Goal: Task Accomplishment & Management: Complete application form

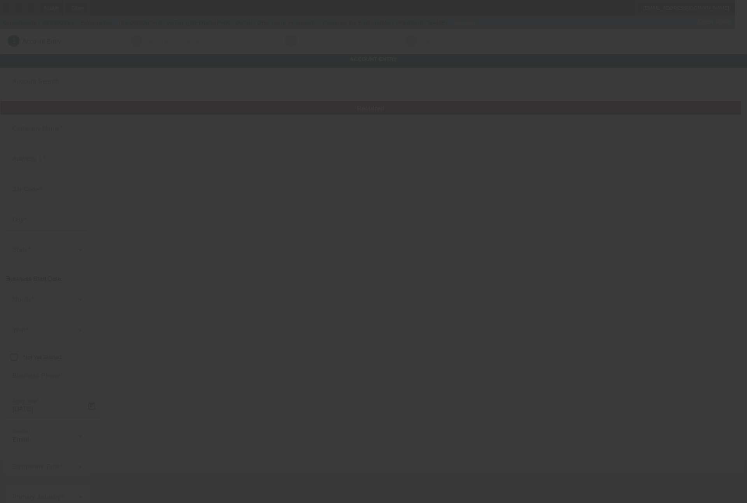
type input "EmbroidMe - Houston (Woodlands)"
type input "25329 Budde Road"
type input "77380"
type input "The Woodlands"
type input "(936) 272-1500"
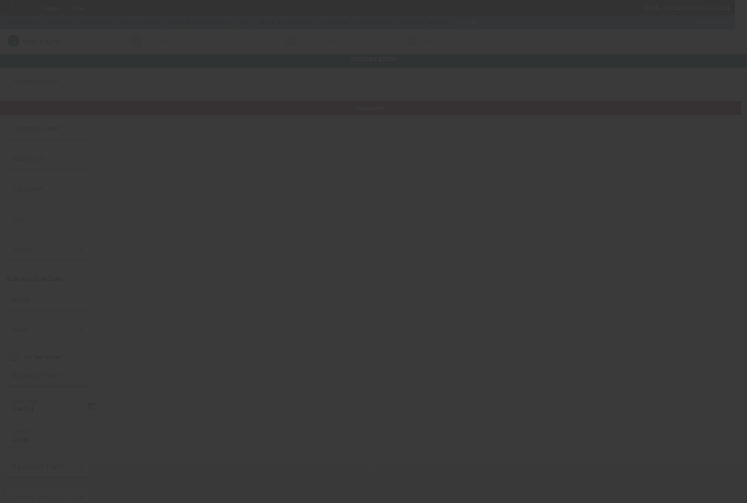
type input "Fully Promoted – Powered by EmbroidMe"
type input "Suite 903/904"
type input "thewoodlands@embroidme.com"
type input "(936) 271-1506"
type input "20-0354958"
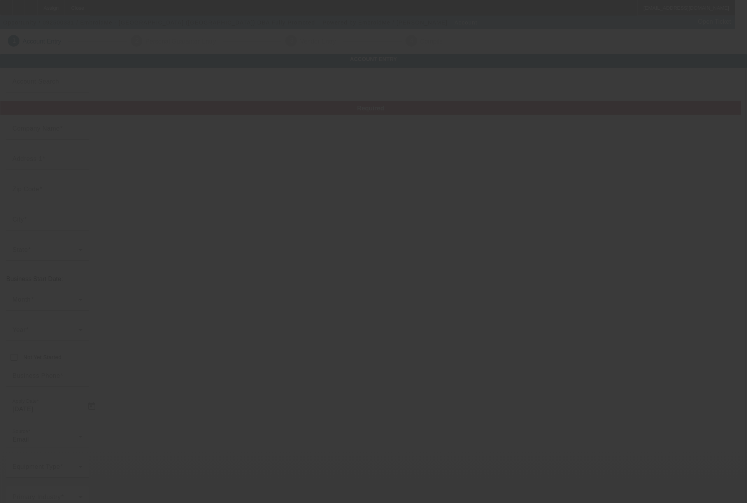
type input "http://www.embroidme-thewoodlands.com/"
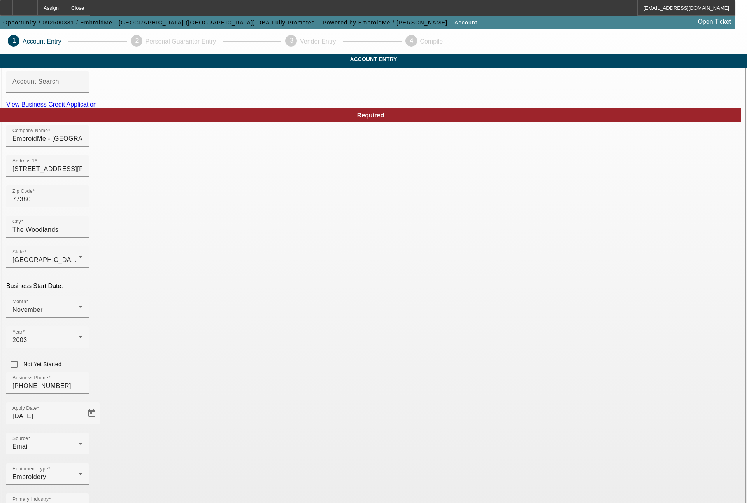
click at [97, 108] on link "View Business Credit Application" at bounding box center [51, 104] width 91 height 7
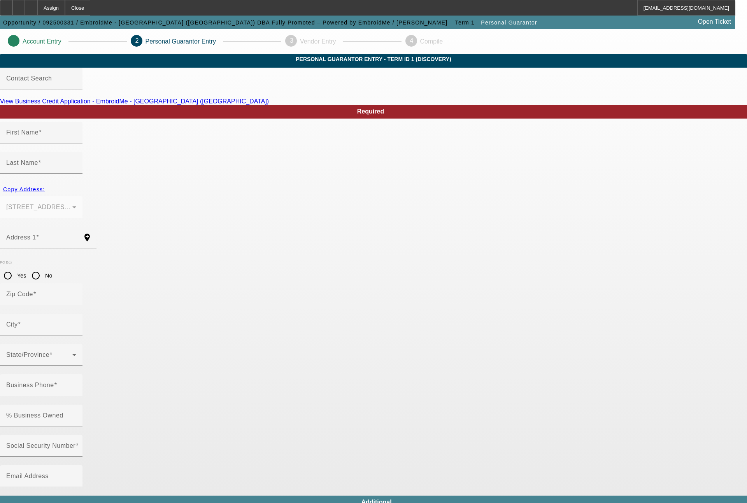
type input "Joanne"
type input "Reeger"
type input "25329 Budde Road"
radio input "true"
type input "77380"
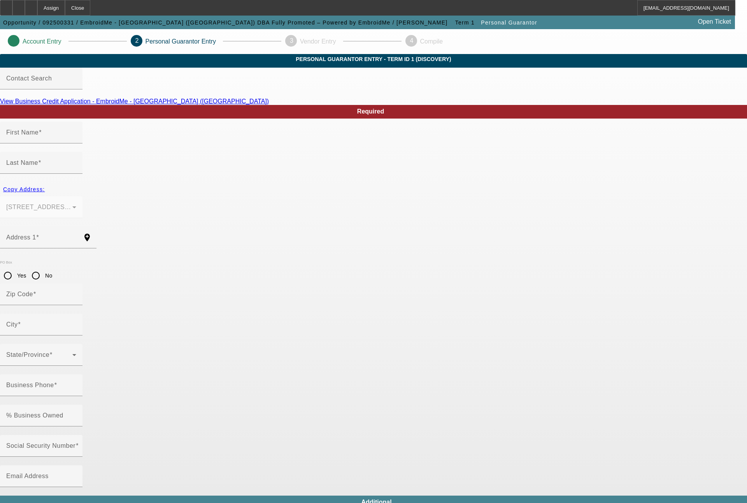
type input "The Woodlands"
type input "(936) 271-1500"
type input "100"
type input "189-42-2331"
type input "joanne.reeger@fullypromoted.com"
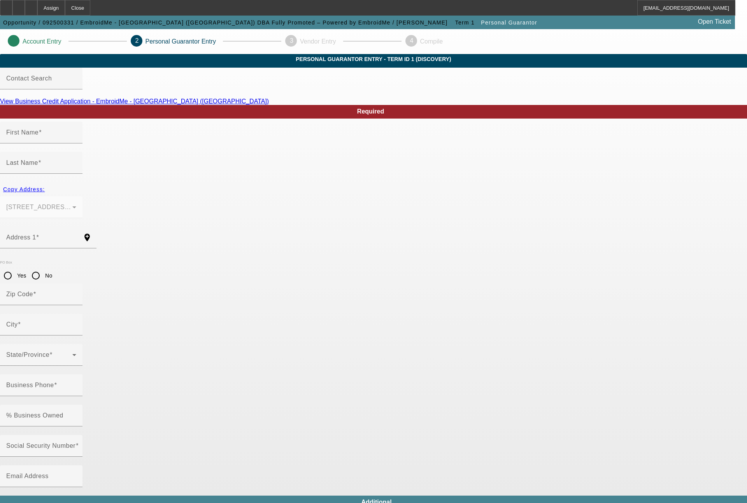
type input "Suite 903/904"
type input "(281) 851-0432"
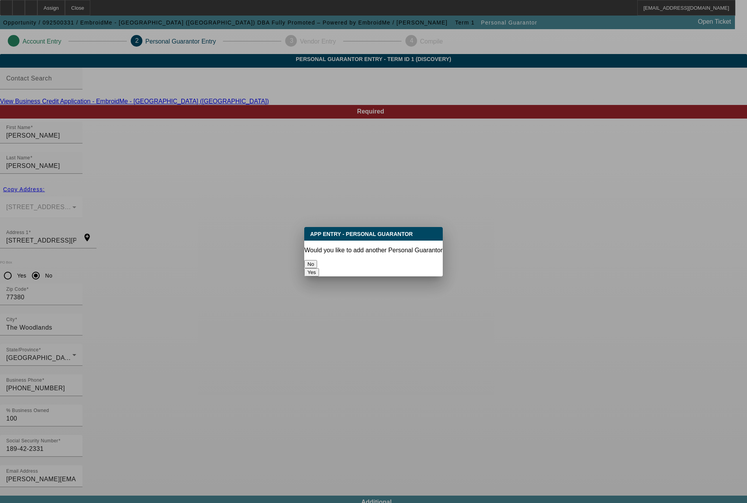
click at [317, 260] on button "No" at bounding box center [310, 264] width 13 height 8
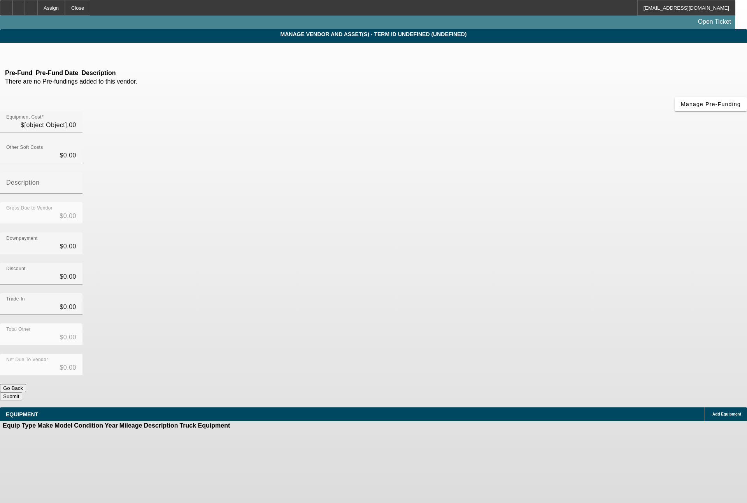
type input "$16,000.00"
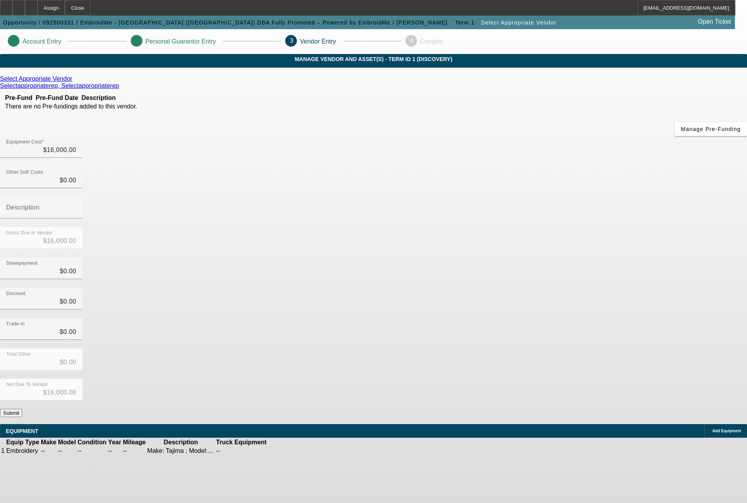
click at [22, 409] on button "Submit" at bounding box center [11, 413] width 22 height 8
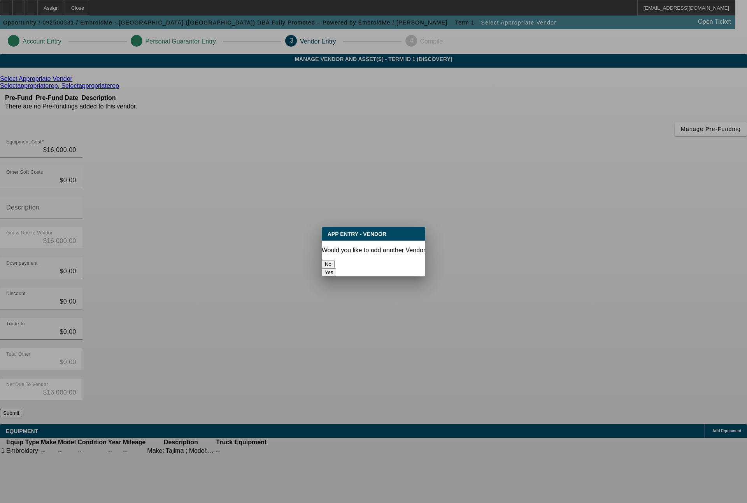
click at [334, 261] on button "No" at bounding box center [328, 264] width 13 height 8
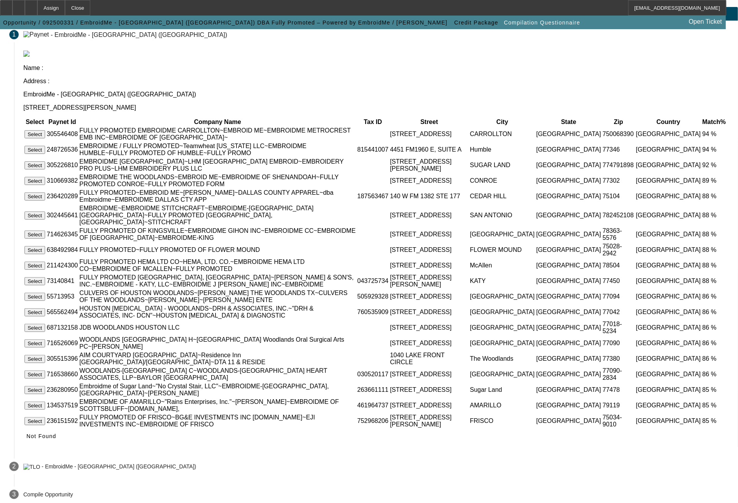
scroll to position [167, 0]
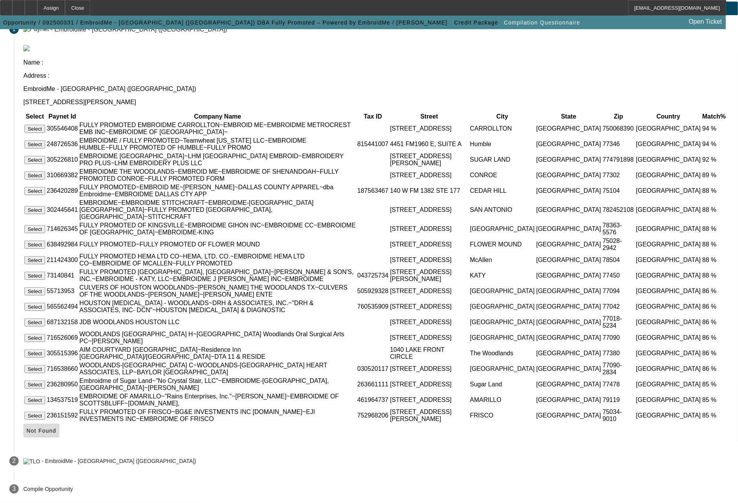
click at [56, 434] on span "Not Found" at bounding box center [41, 431] width 30 height 6
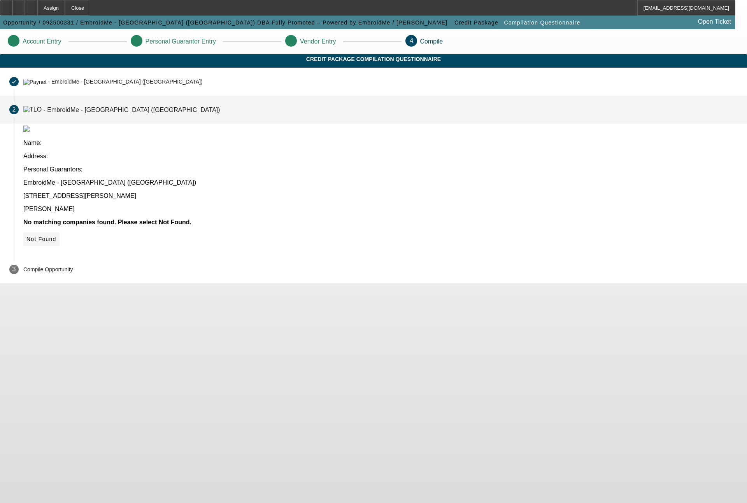
click at [56, 236] on span "Not Found" at bounding box center [41, 239] width 30 height 6
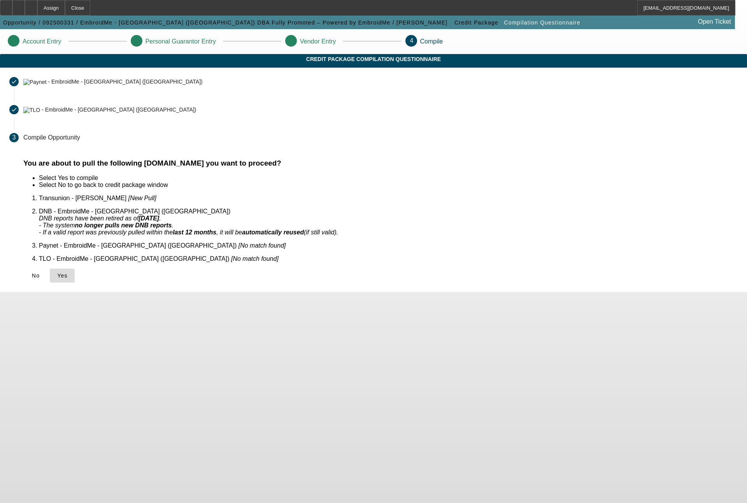
click at [57, 273] on icon at bounding box center [57, 276] width 0 height 6
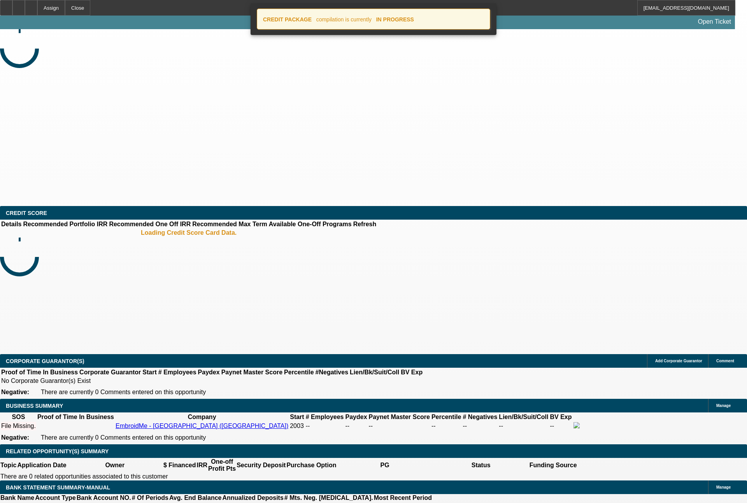
select select "0"
select select "2"
select select "0.1"
select select "4"
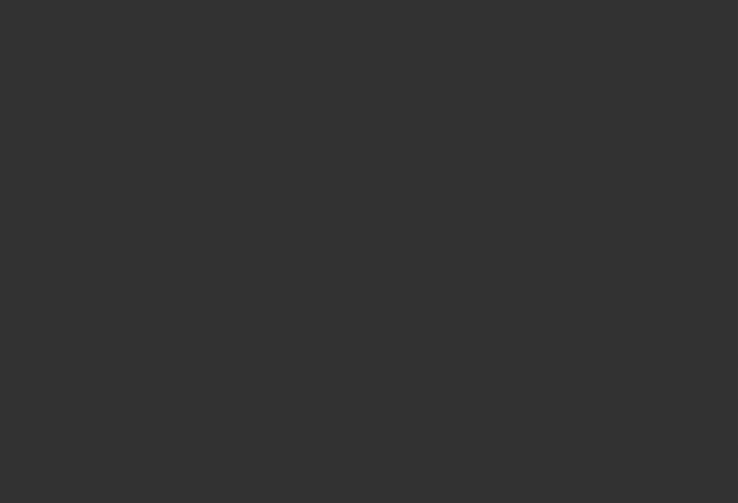
select select "0"
select select "2"
select select "0.1"
select select "2"
select select "4"
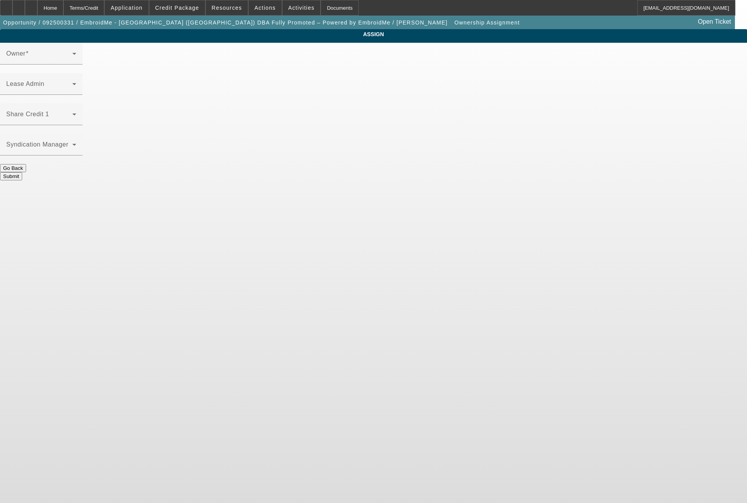
click at [72, 113] on span at bounding box center [39, 117] width 66 height 9
click at [72, 61] on span at bounding box center [39, 56] width 66 height 9
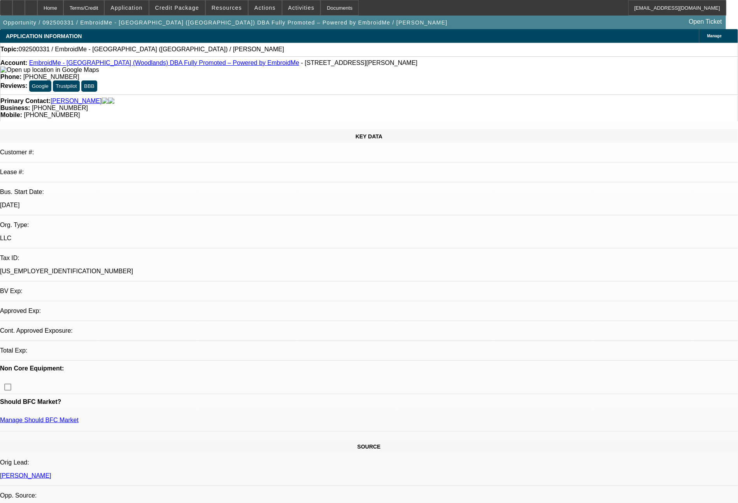
select select "0"
select select "2"
select select "0.1"
select select "4"
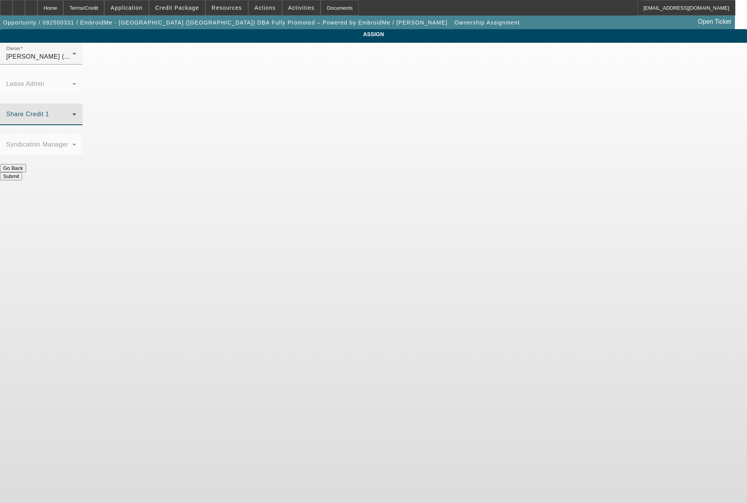
click at [76, 114] on icon at bounding box center [74, 115] width 4 height 2
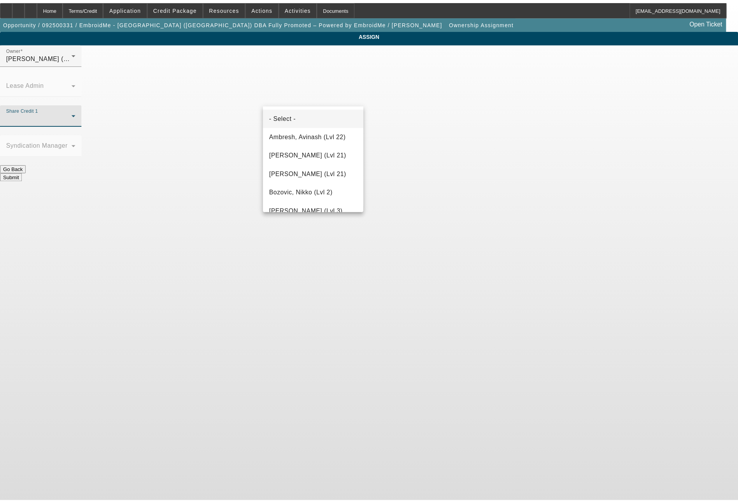
scroll to position [1045, 0]
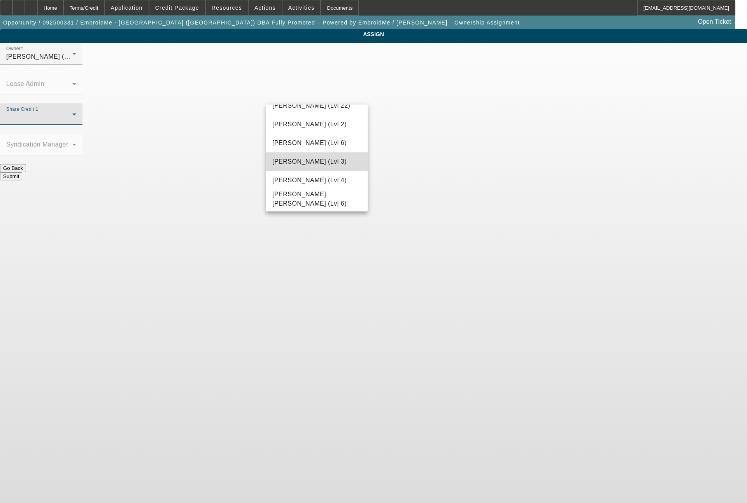
click at [334, 162] on span "Wesolowski, Tyler (Lvl 3)" at bounding box center [309, 161] width 74 height 9
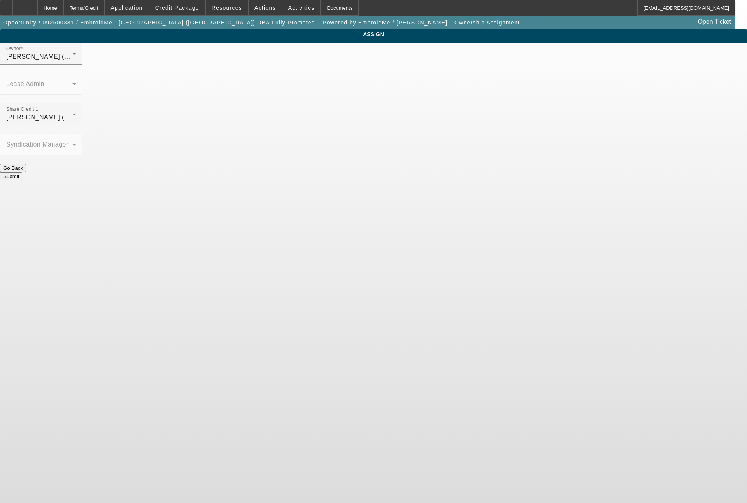
click at [22, 172] on button "Submit" at bounding box center [11, 176] width 22 height 8
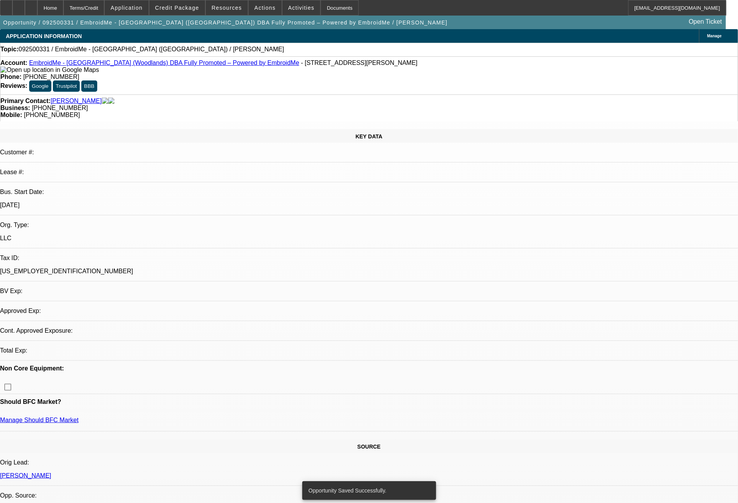
select select "0"
select select "2"
select select "0.1"
select select "4"
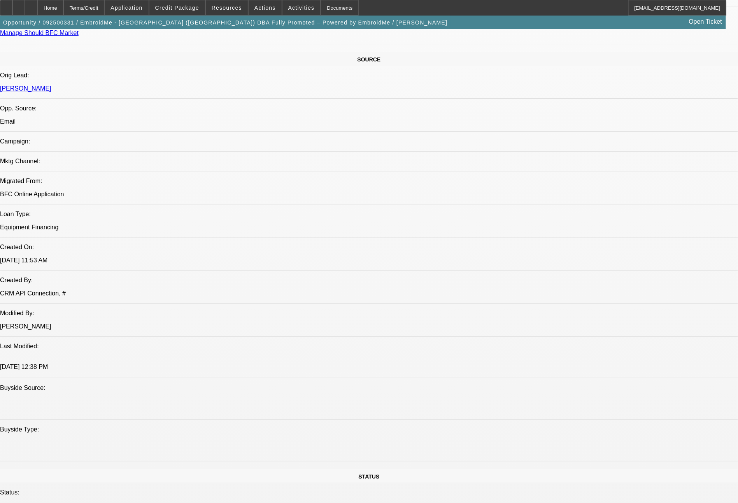
scroll to position [2, 0]
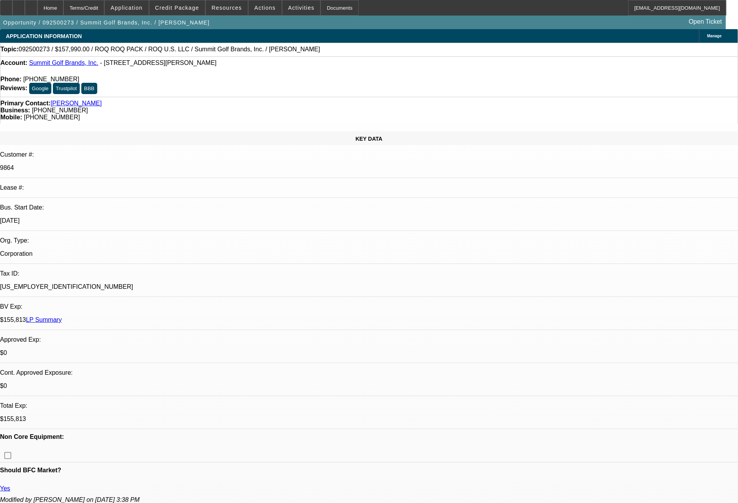
select select "0"
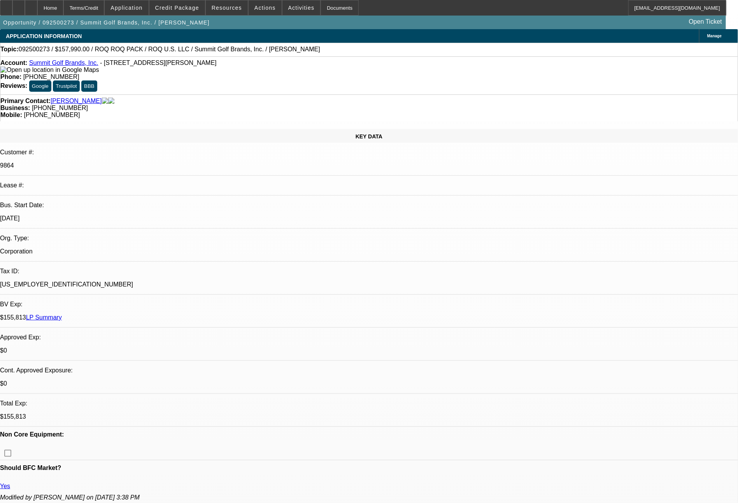
select select "2"
select select "0.1"
select select "4"
select select "0"
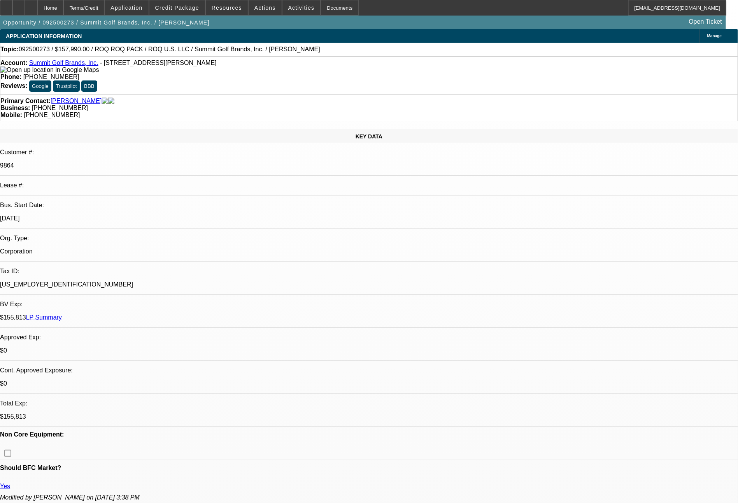
select select "2"
select select "0.1"
select select "4"
select select "0"
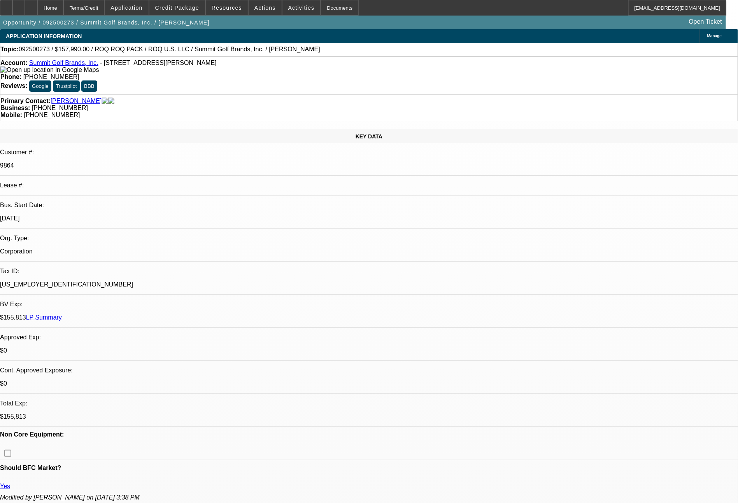
select select "0"
select select "0.1"
select select "4"
select select "0"
select select "2"
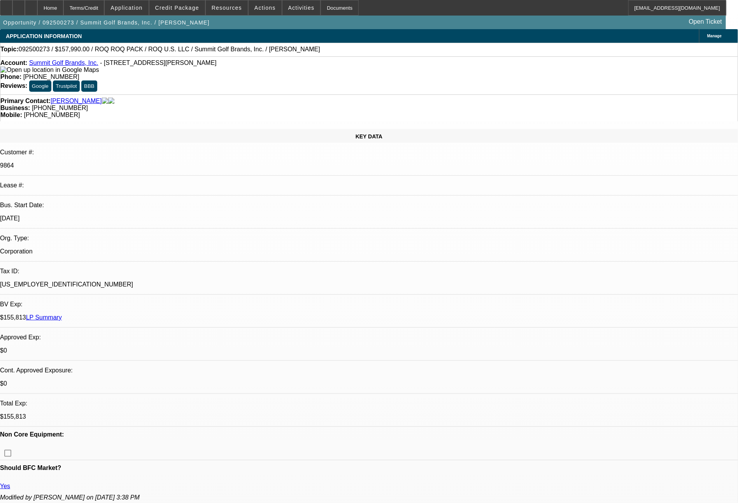
select select "2"
select select "0.1"
select select "4"
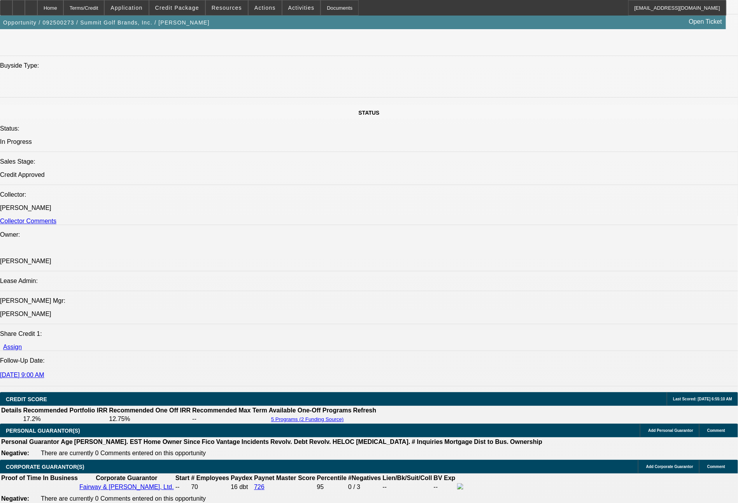
scroll to position [350, 0]
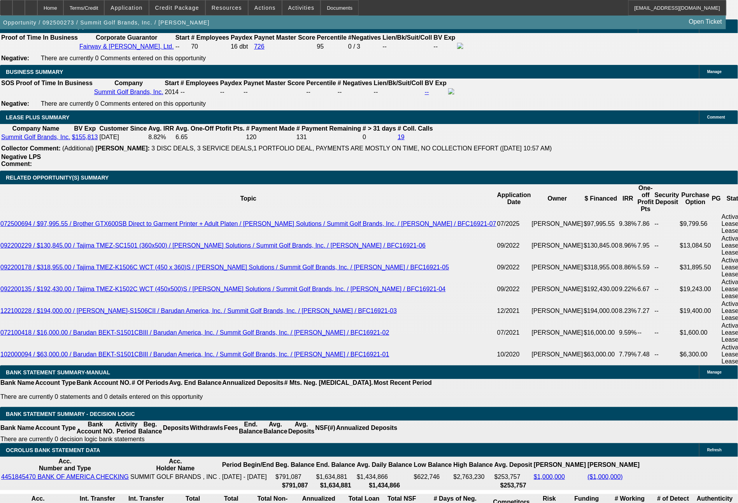
scroll to position [1287, 0]
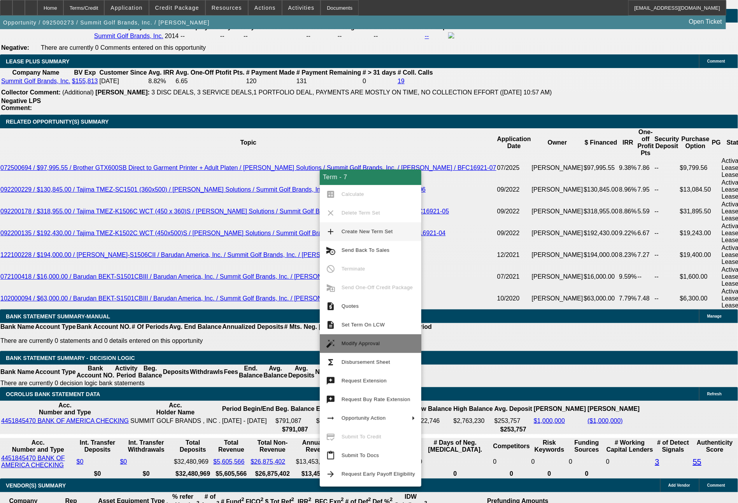
click at [349, 346] on span "Modify Approval" at bounding box center [360, 344] width 38 height 6
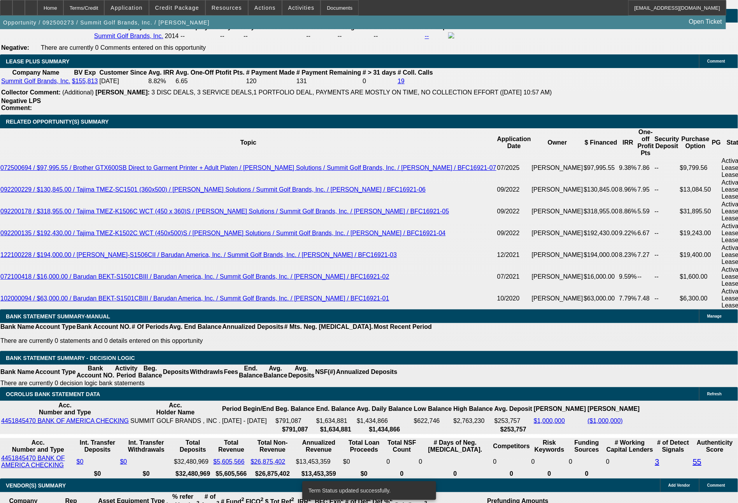
select select "0"
select select "0.1"
select select "4"
select select "0"
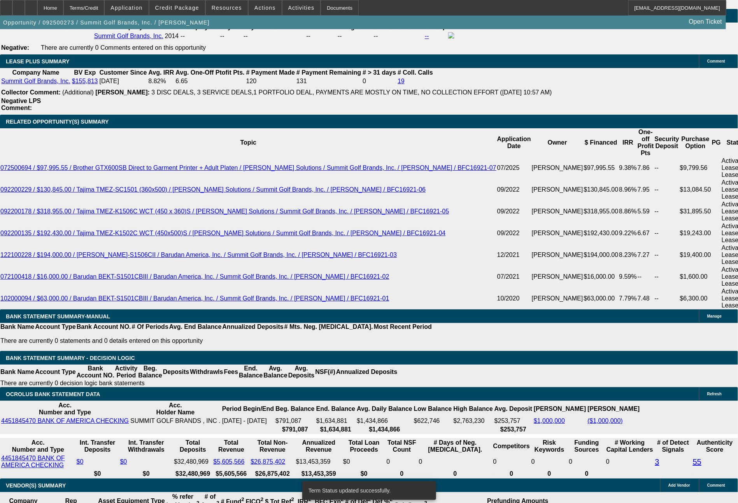
select select "2"
select select "0.1"
select select "4"
select select "0"
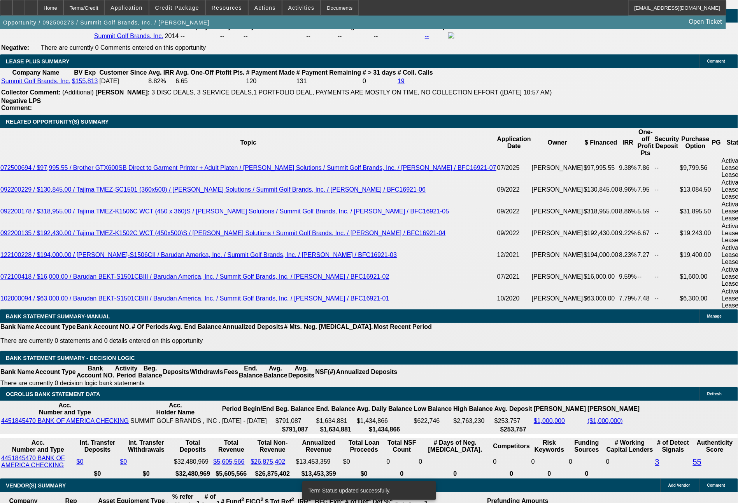
select select "2"
select select "0.1"
select select "4"
select select "0"
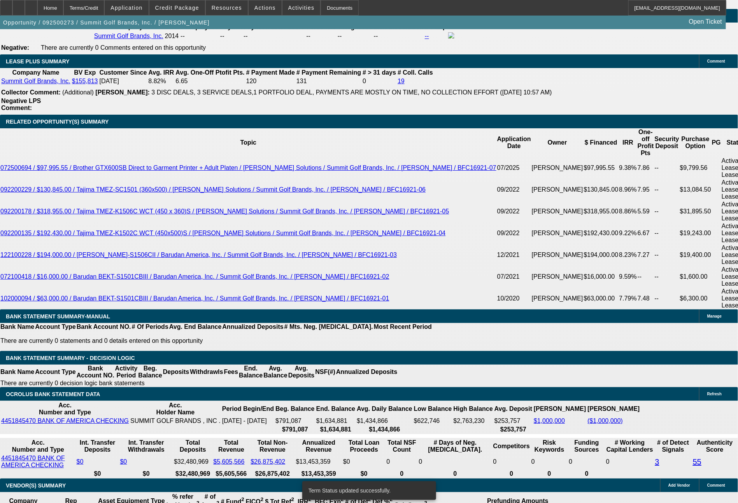
select select "0"
select select "0.1"
select select "4"
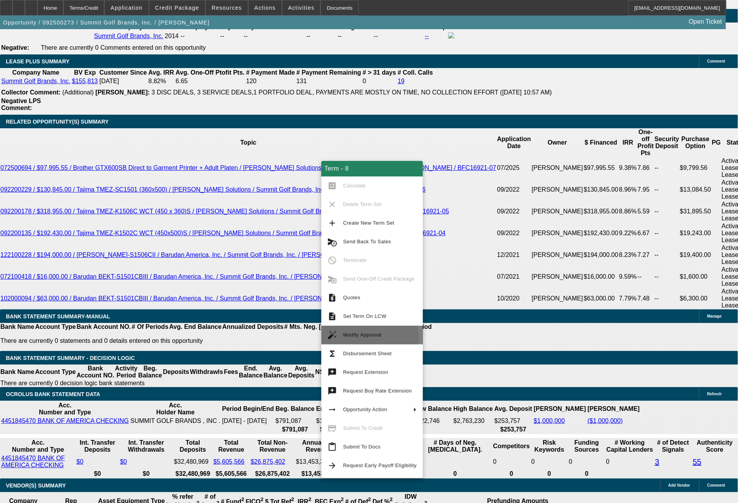
click at [359, 339] on span "Modify Approval" at bounding box center [379, 335] width 73 height 9
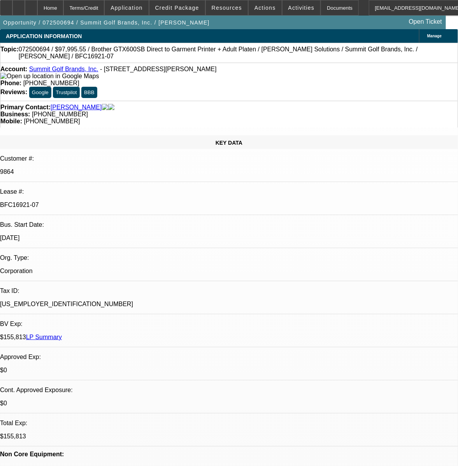
select select "0"
select select "0.1"
select select "4"
select select "0"
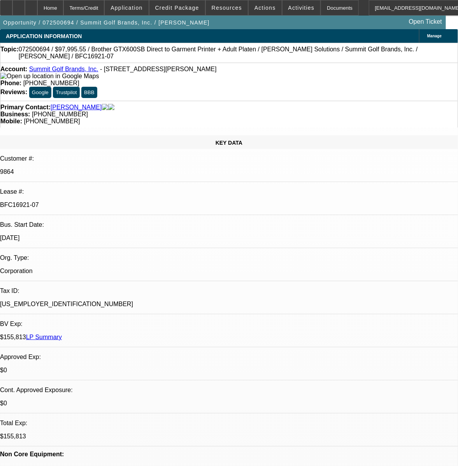
select select "0"
select select "0.1"
select select "4"
select select "0"
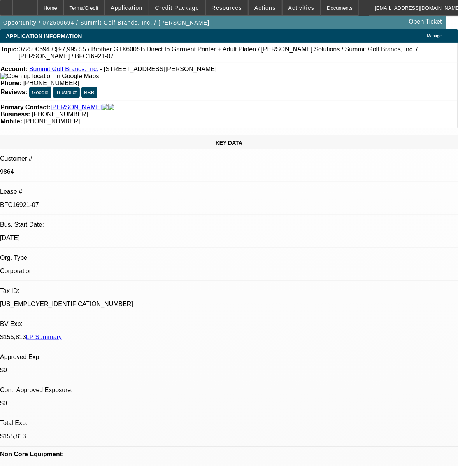
select select "0.1"
select select "4"
select select "0"
select select "0.1"
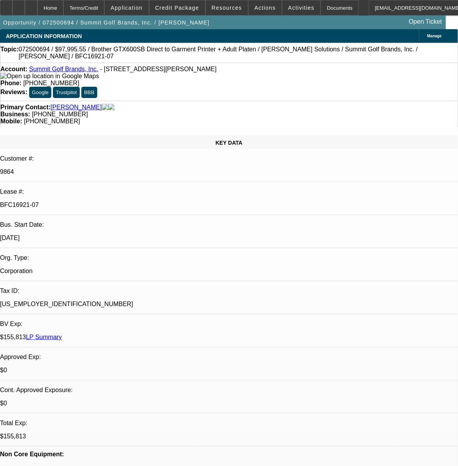
select select "4"
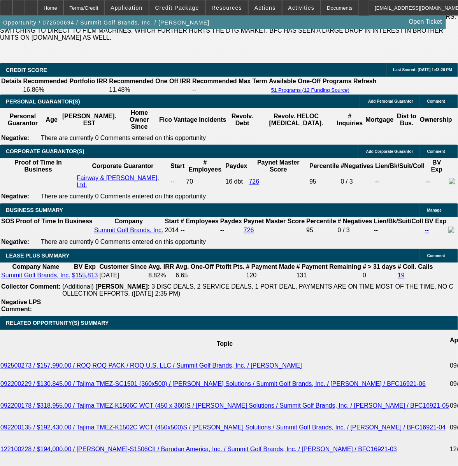
scroll to position [1631, 0]
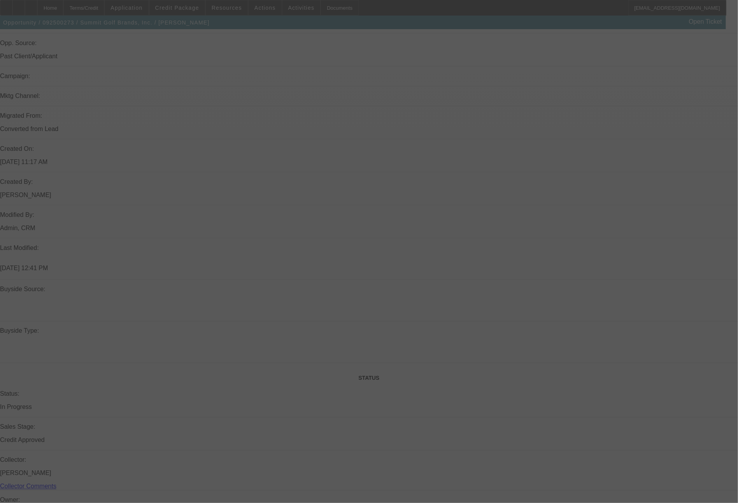
scroll to position [563, 0]
select select "0"
select select "0.1"
select select "0"
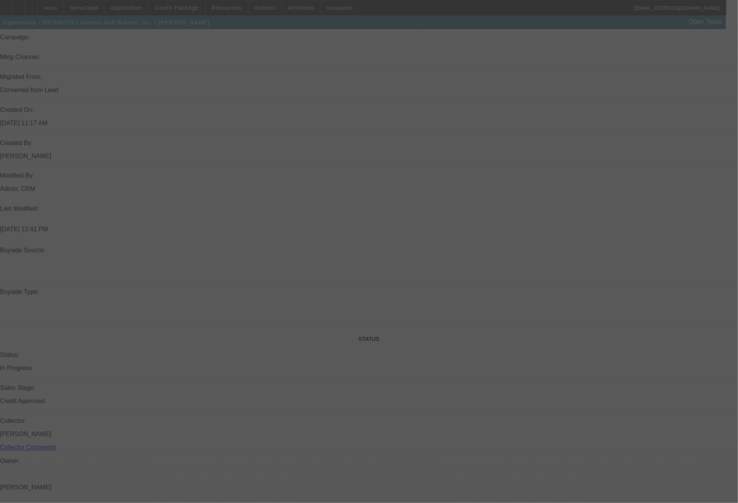
select select "2"
select select "0.1"
select select "0"
select select "2"
select select "0.1"
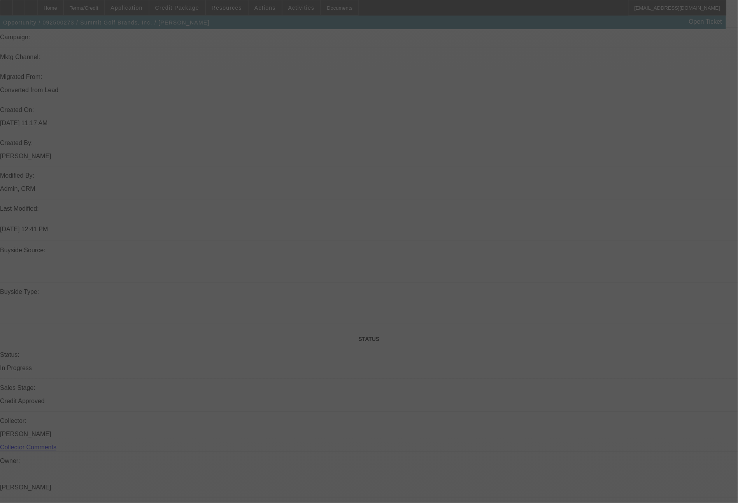
select select "0"
select select "0.1"
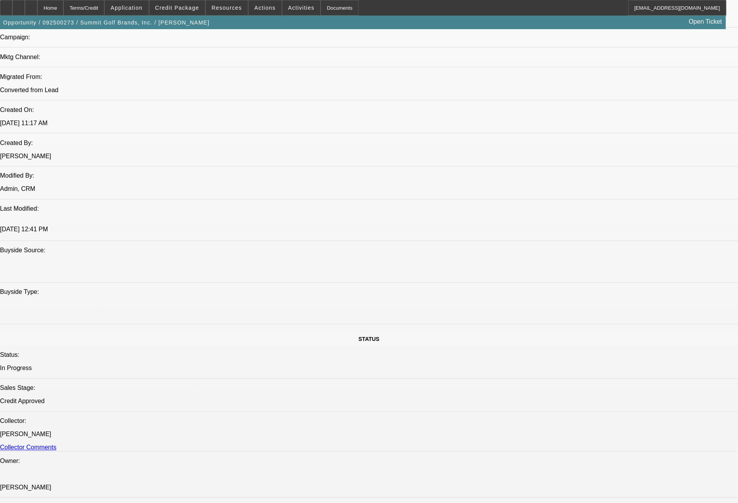
select select "1"
select select "2"
select select "1"
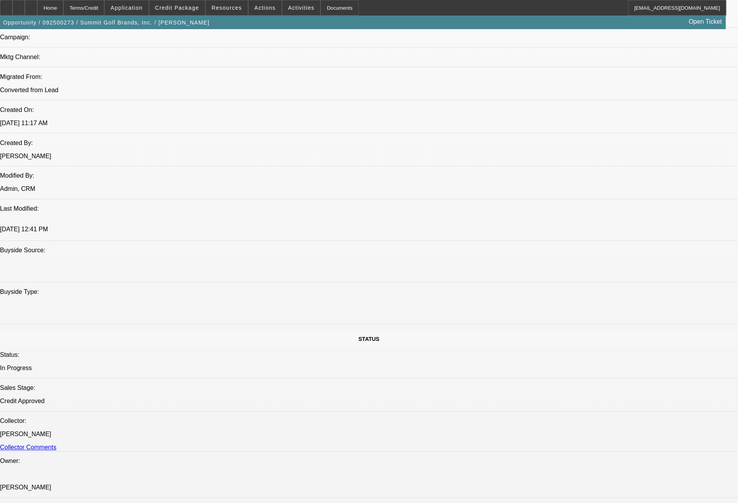
select select "1"
select select "4"
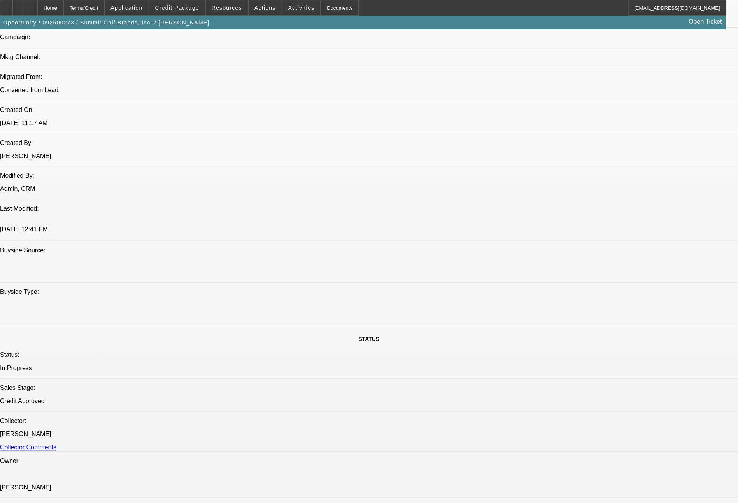
select select "4"
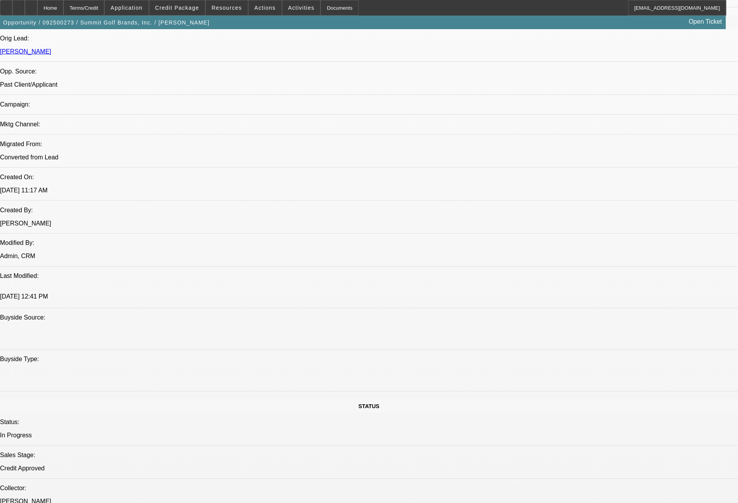
scroll to position [467, 0]
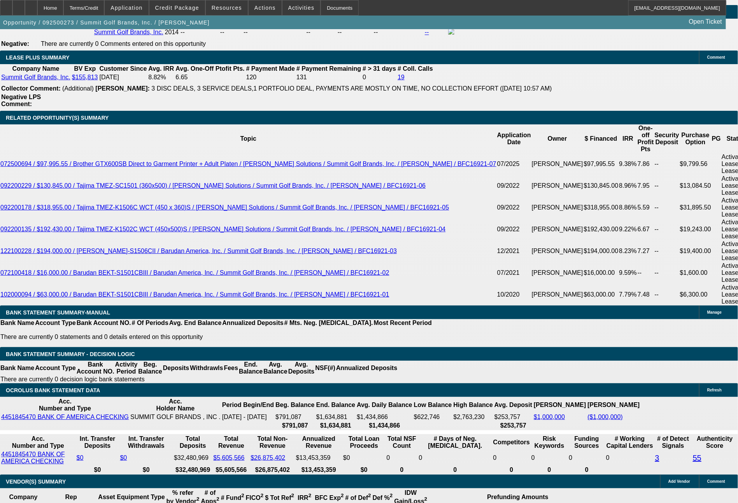
scroll to position [1278, 0]
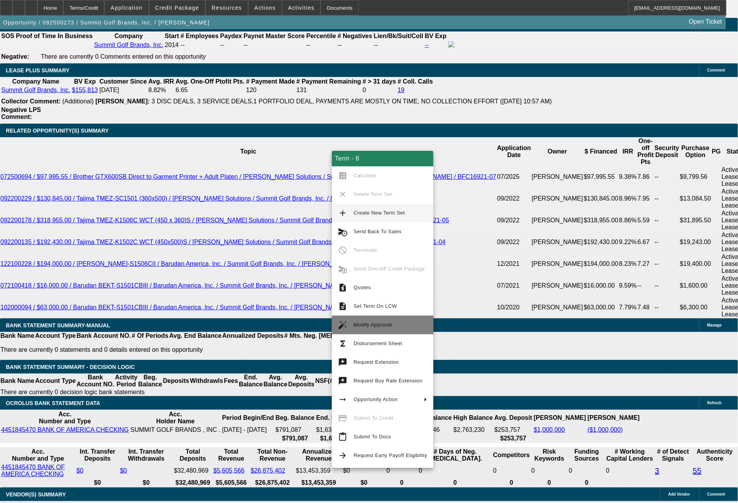
click at [362, 322] on span "Modify Approval" at bounding box center [372, 325] width 38 height 6
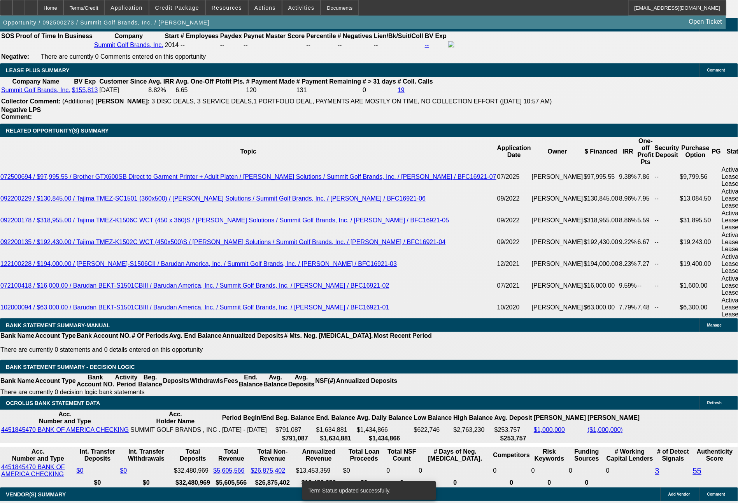
select select "0"
select select "2"
select select "0.1"
select select "4"
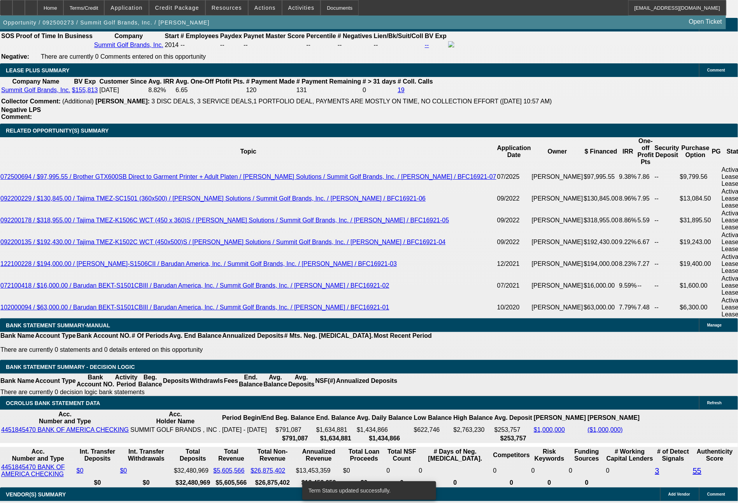
select select "0"
select select "0.1"
select select "4"
select select "0"
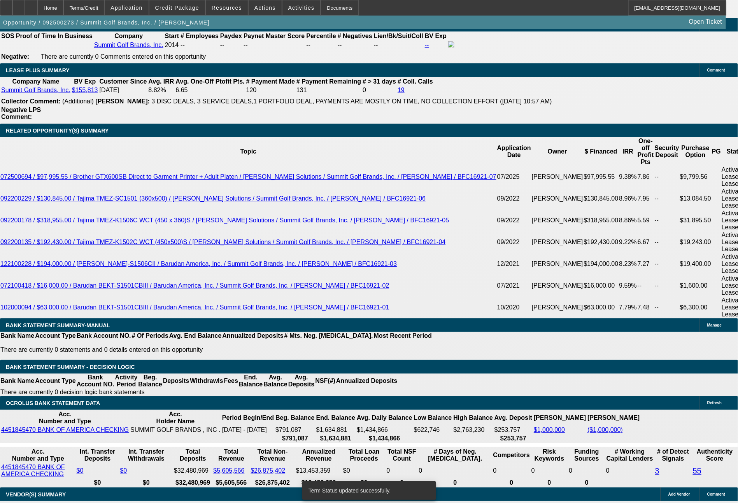
select select "2"
select select "0.1"
select select "4"
select select "0"
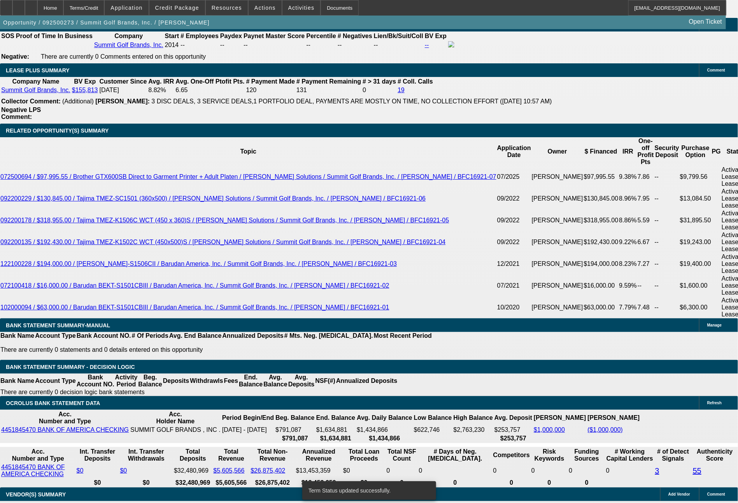
select select "2"
select select "0.1"
select select "4"
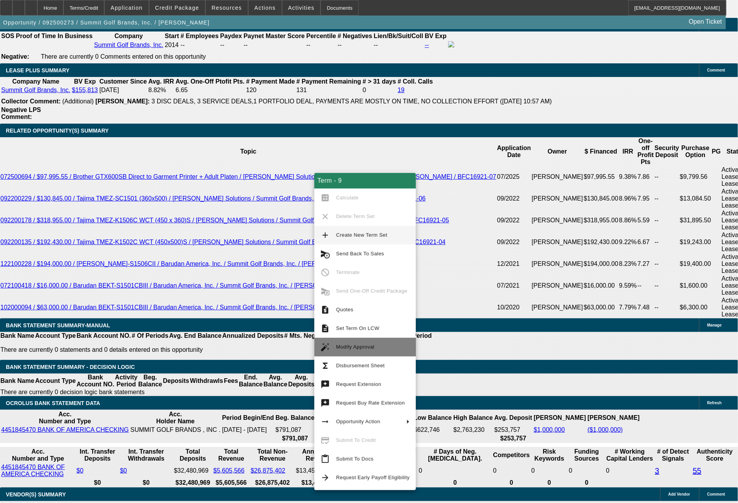
click at [350, 348] on span "Modify Approval" at bounding box center [355, 347] width 38 height 6
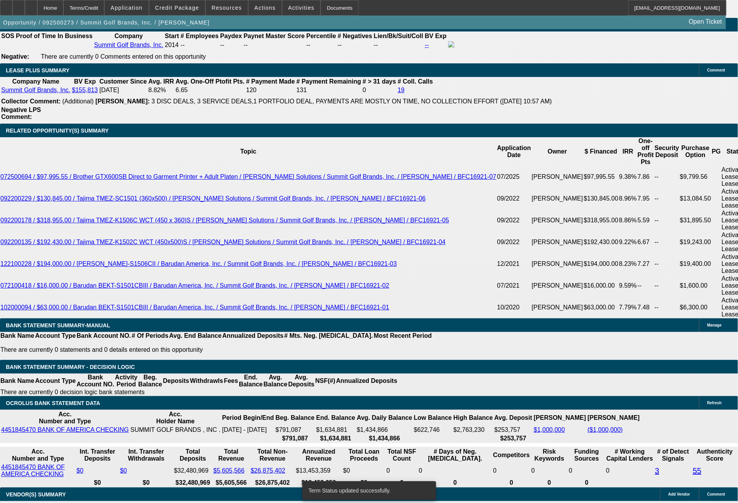
select select "0"
select select "2"
select select "0.1"
select select "4"
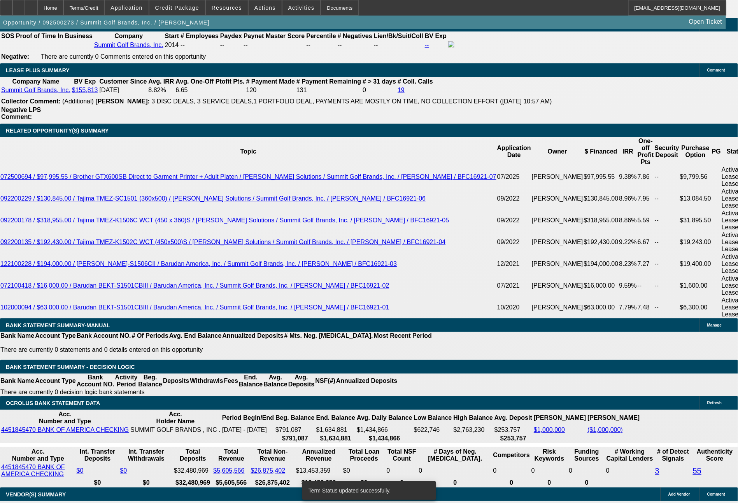
select select "0"
select select "2"
select select "0.1"
select select "4"
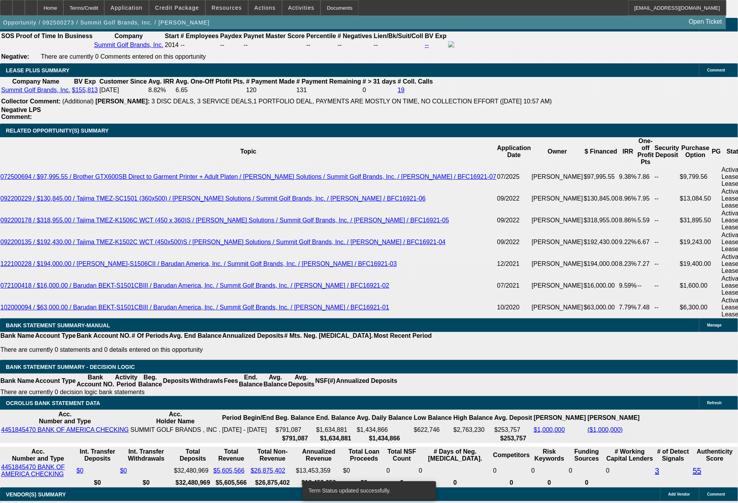
select select "0"
select select "0.1"
select select "4"
select select "0"
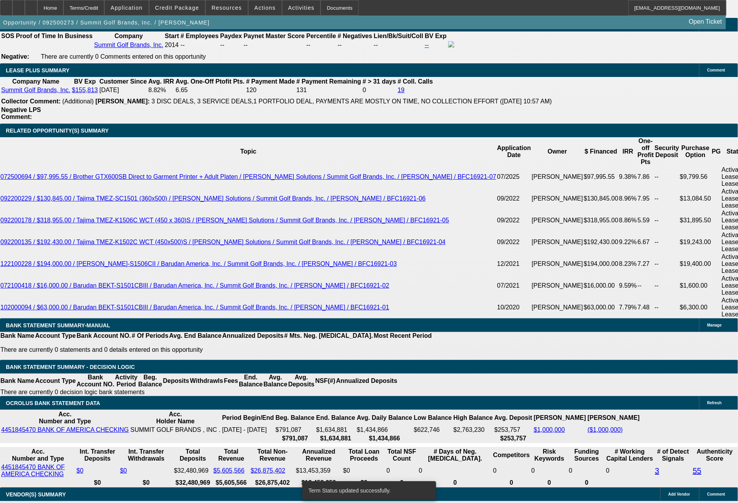
select select "2"
select select "0.1"
select select "4"
drag, startPoint x: 306, startPoint y: 279, endPoint x: 335, endPoint y: 282, distance: 29.3
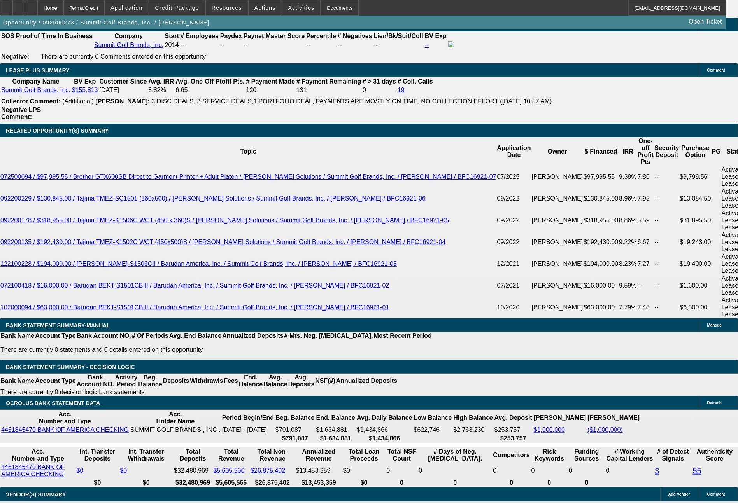
type input "31"
type input "UNKNOWN"
type input "317"
type input "3174"
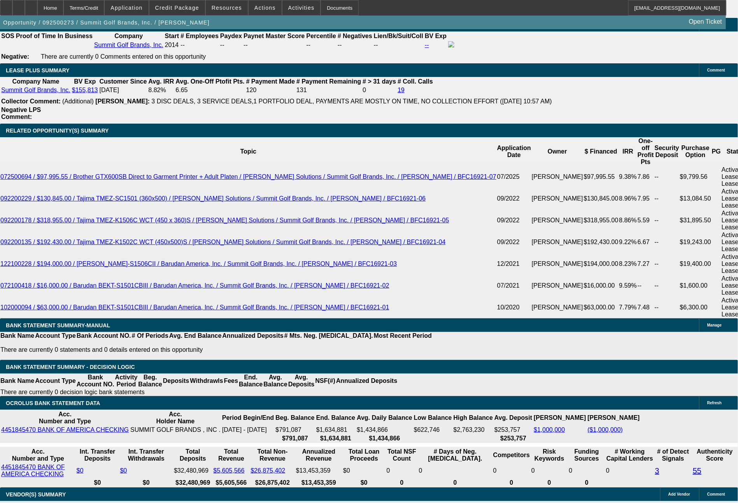
type input "7.6"
type input "317"
type input "3178"
type input "7.7"
type input "$3,178.41"
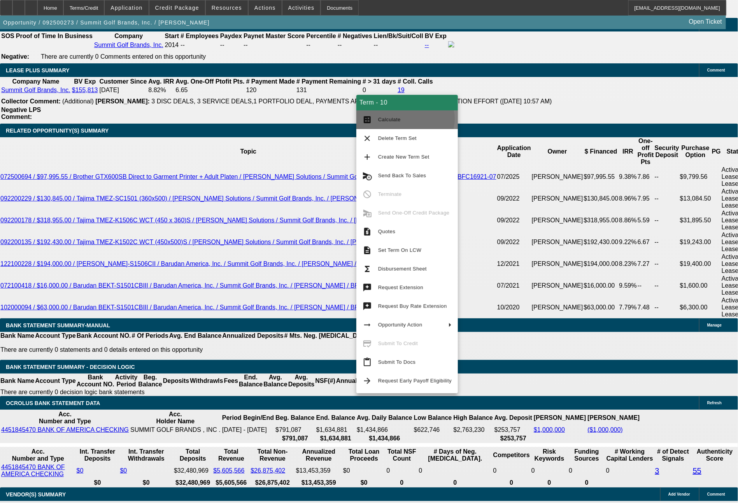
click at [405, 119] on span "Calculate" at bounding box center [414, 119] width 73 height 9
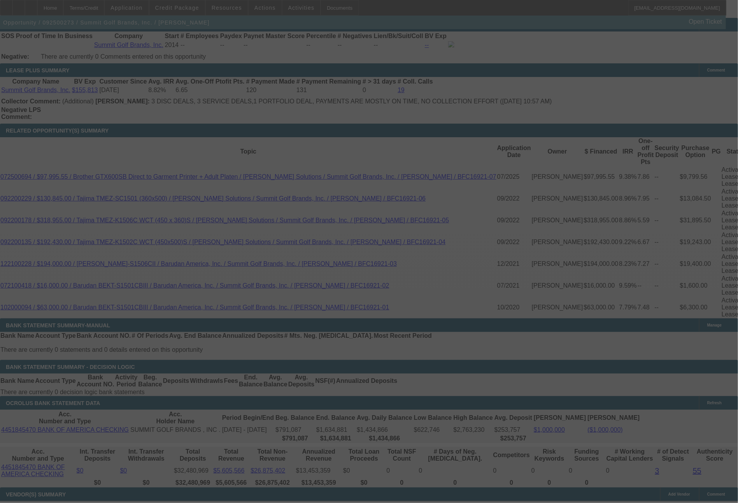
select select "0"
select select "0.1"
select select "4"
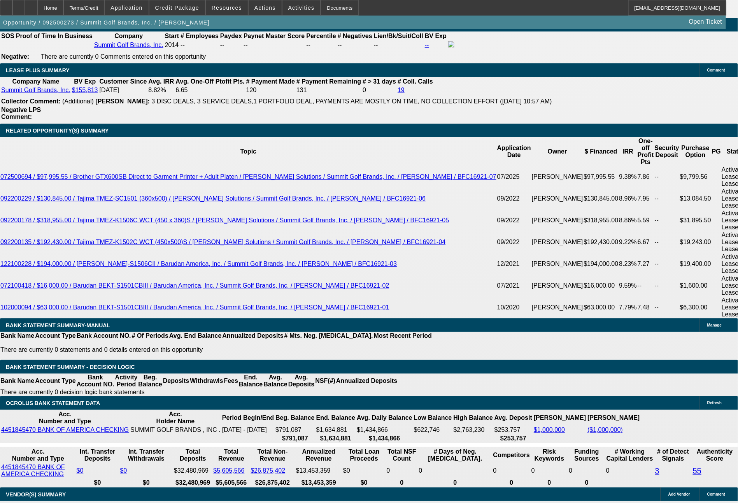
drag, startPoint x: 210, startPoint y: 279, endPoint x: 242, endPoint y: 286, distance: 32.6
type input "3"
type input "$6.00"
type input "UNKNOWN"
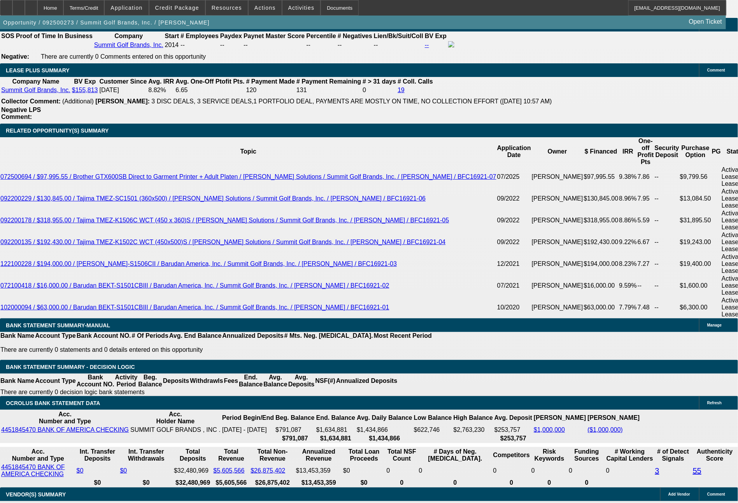
type input "3829"
type input "7.6"
type input "$7,658.00"
type input "3829.2"
type input "$7,658.40"
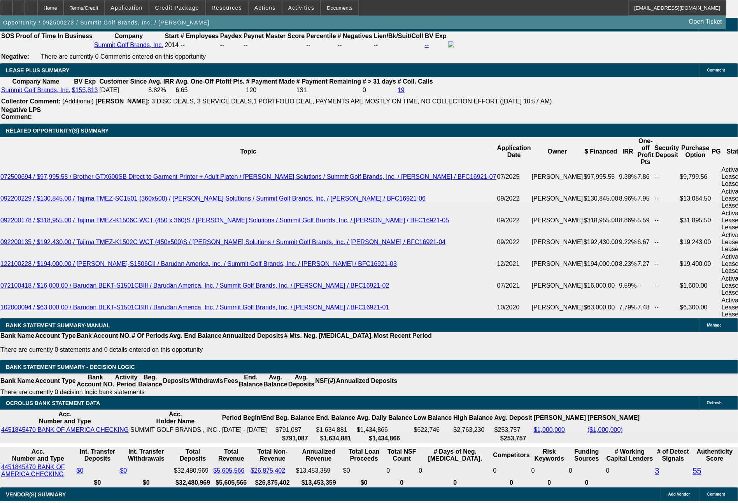
type input "3829.27"
type input "$7,658.54"
type input "$3,829.27"
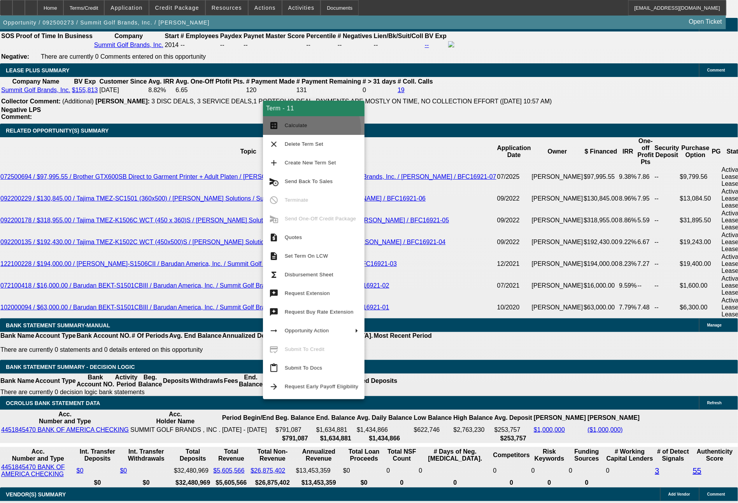
click at [310, 129] on span "Calculate" at bounding box center [321, 125] width 73 height 9
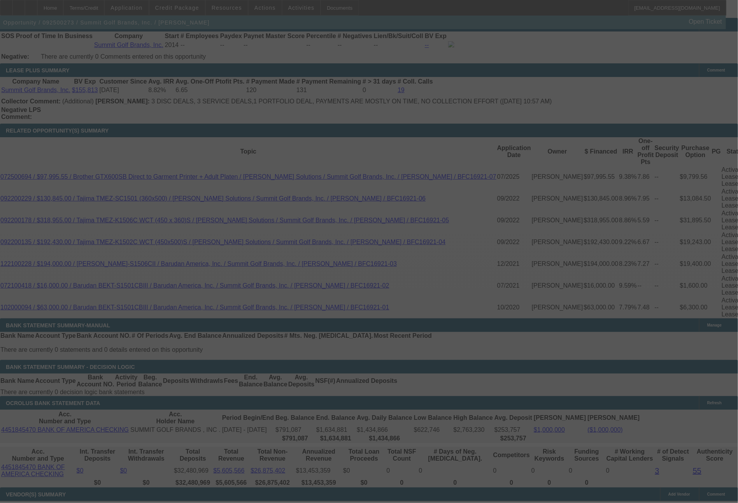
select select "0"
select select "2"
select select "0.1"
select select "4"
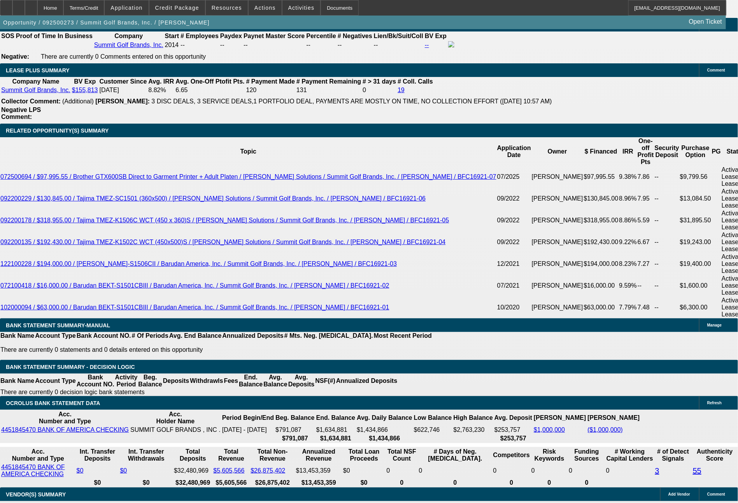
drag, startPoint x: 210, startPoint y: 284, endPoint x: 255, endPoint y: 285, distance: 45.5
type input "38"
type input "$76.00"
type input "UNKNOWN"
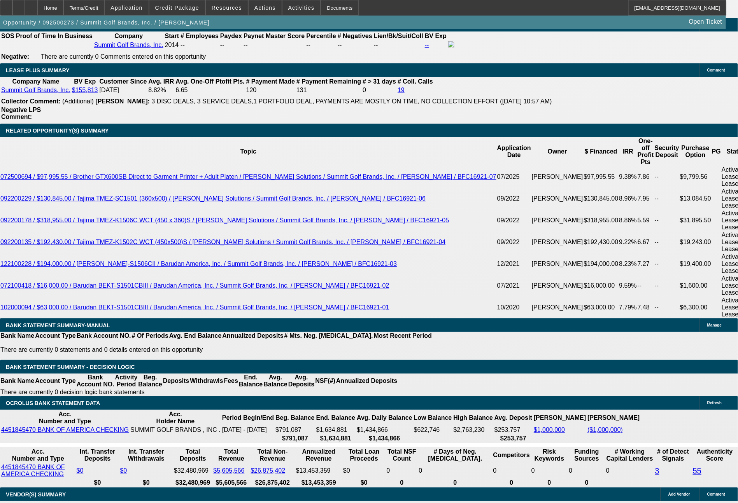
type input "3827"
type input "$7,654.00"
type input "7.6"
type input "3827.24"
type input "$7,654.48"
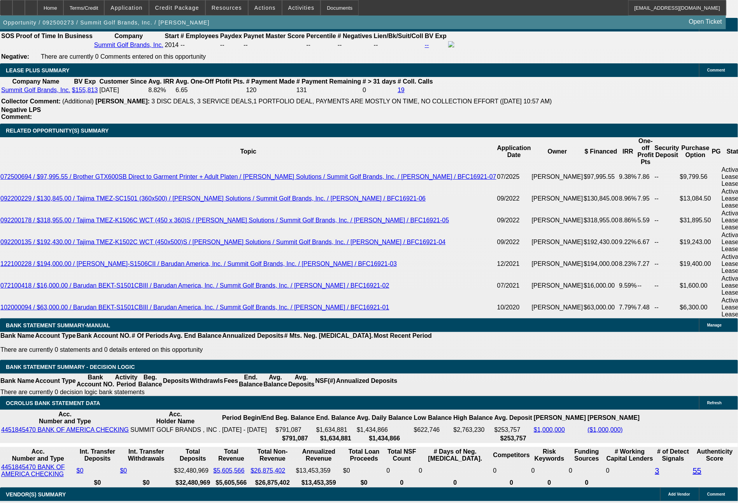
type input "$3,827.24"
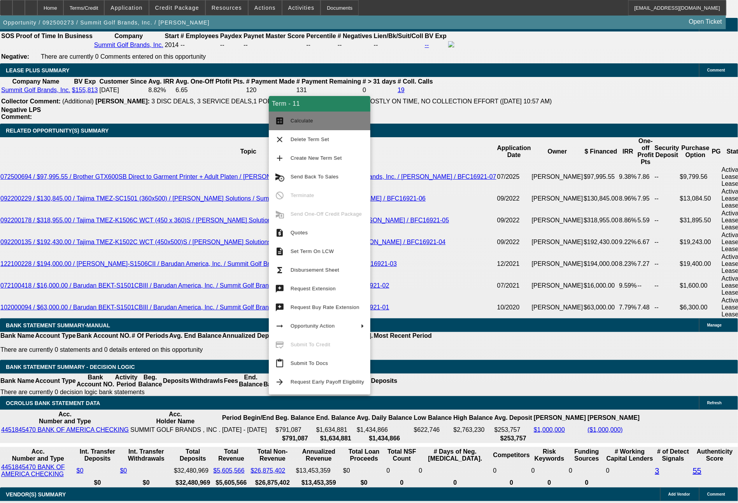
click at [300, 122] on span "Calculate" at bounding box center [301, 121] width 23 height 6
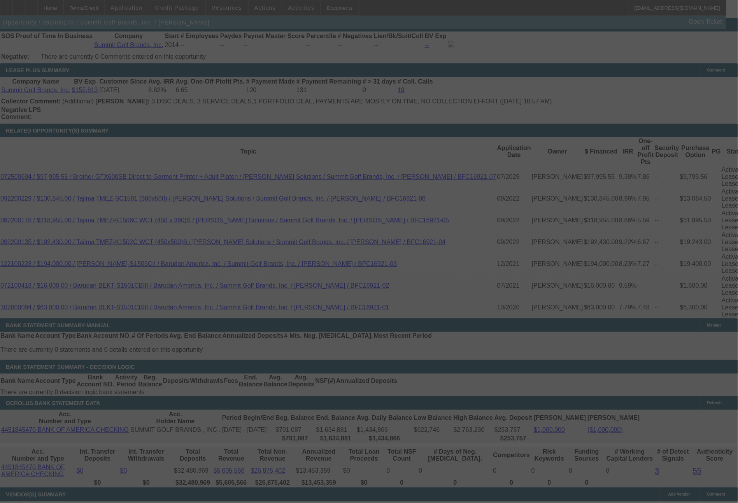
select select "0"
select select "2"
select select "0.1"
select select "4"
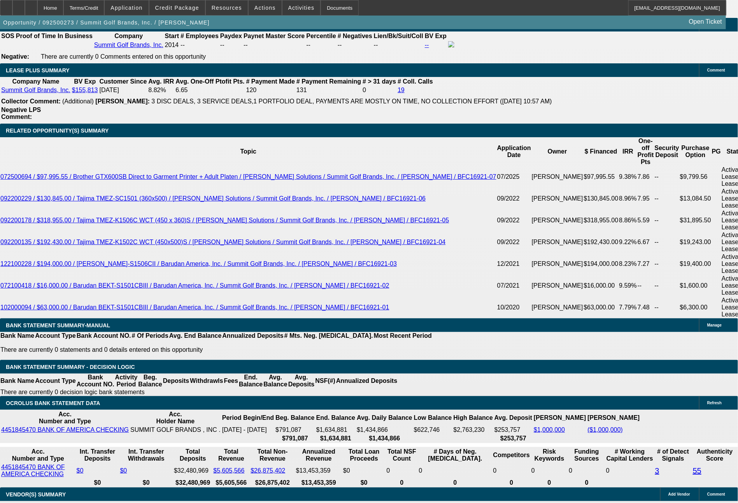
drag, startPoint x: 117, startPoint y: 282, endPoint x: 159, endPoint y: 296, distance: 44.6
type input "49"
type input "$98.00"
type input "UNKNOWN"
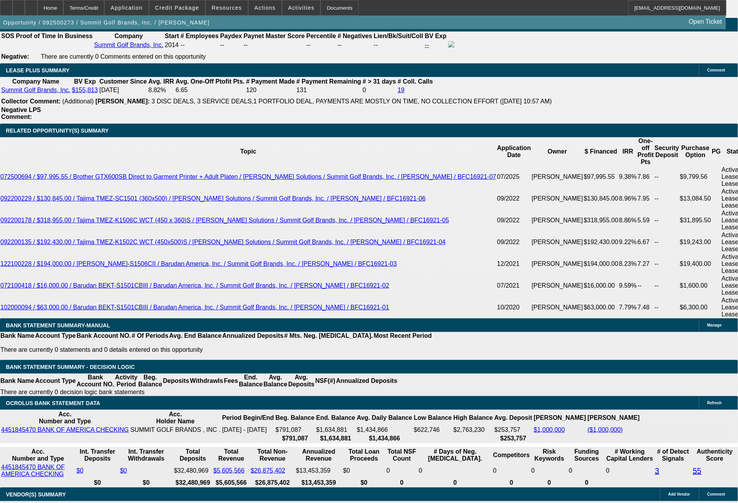
type input "4906"
type input "7.4"
type input "$9,812.00"
type input "4906.8"
type input "$9,813.60"
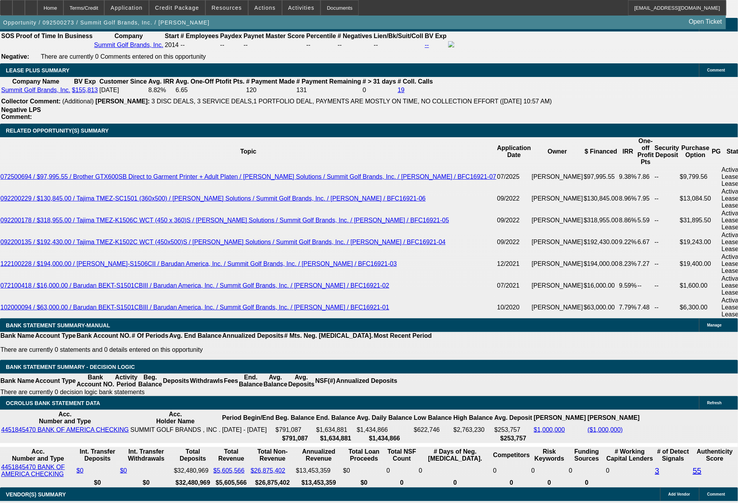
type input "4906.83"
type input "$9,813.66"
type input "$4,906.83"
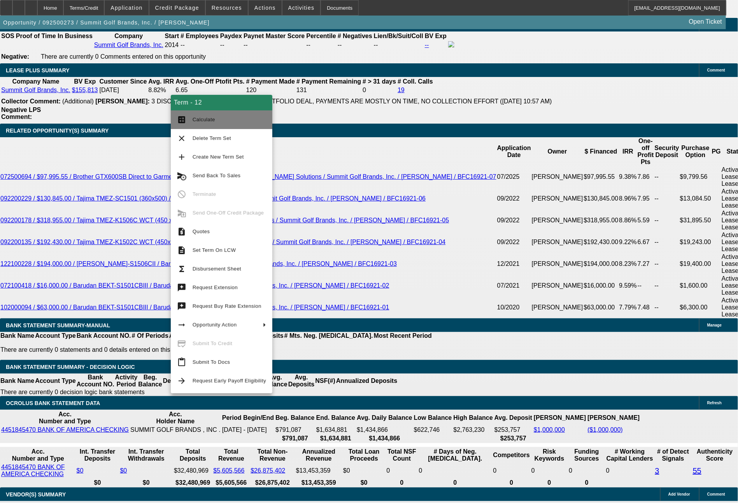
click at [201, 120] on span "Calculate" at bounding box center [203, 120] width 23 height 6
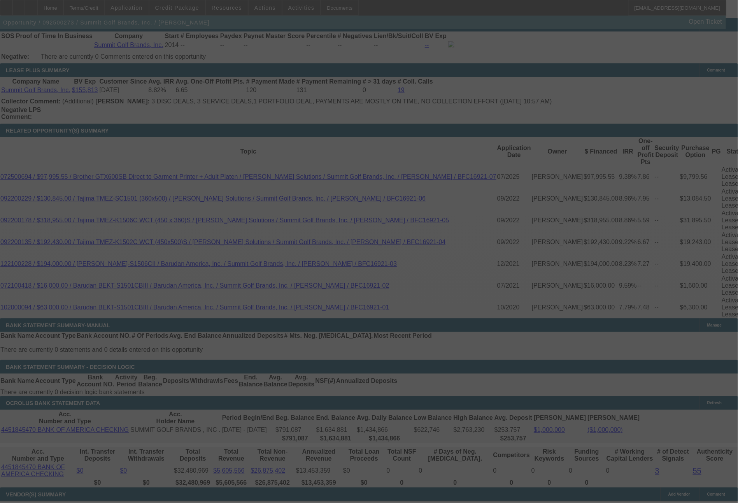
select select "0"
select select "2"
select select "0.1"
select select "4"
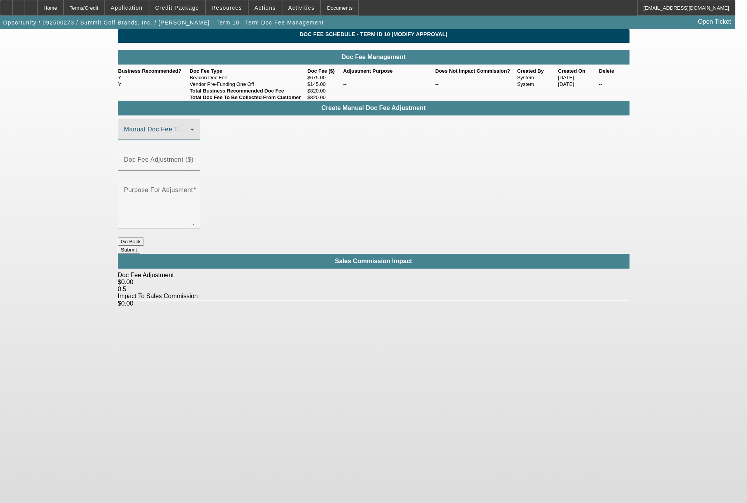
click at [190, 137] on span at bounding box center [157, 132] width 66 height 9
click at [163, 187] on span "Beacon Doc Fee" at bounding box center [148, 186] width 49 height 9
click at [194, 171] on div "Doc Fee Adjustment ($)" at bounding box center [159, 160] width 70 height 22
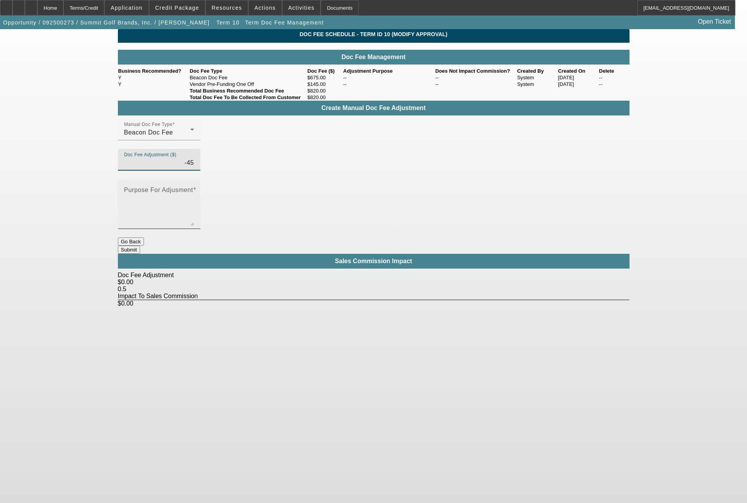
type input "($45.00)"
click at [194, 189] on textarea "Purpose For Adjusment" at bounding box center [159, 207] width 70 height 37
type textarea "to get deal done"
click at [140, 246] on button "Submit" at bounding box center [129, 250] width 22 height 8
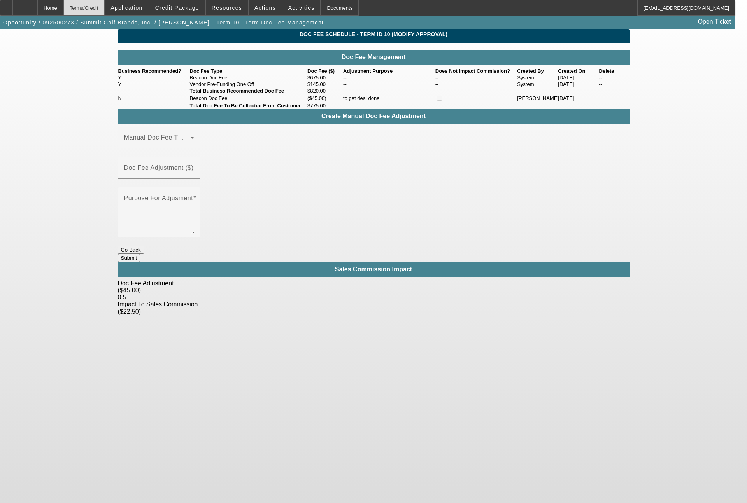
click at [104, 6] on div "Terms/Credit" at bounding box center [83, 8] width 41 height 16
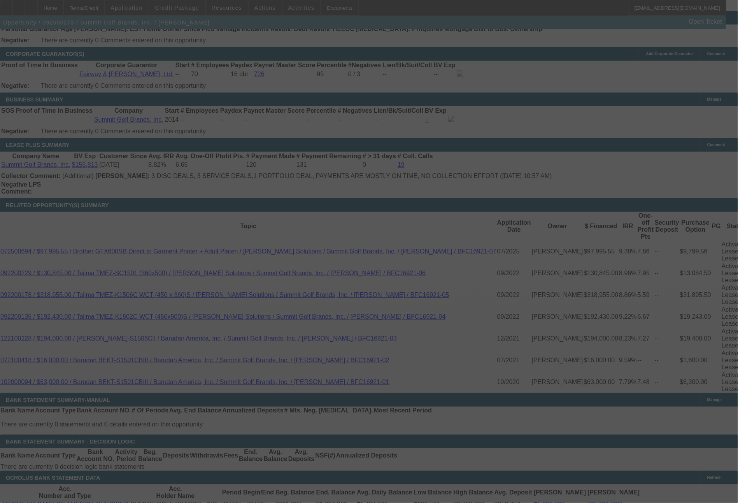
scroll to position [1200, 0]
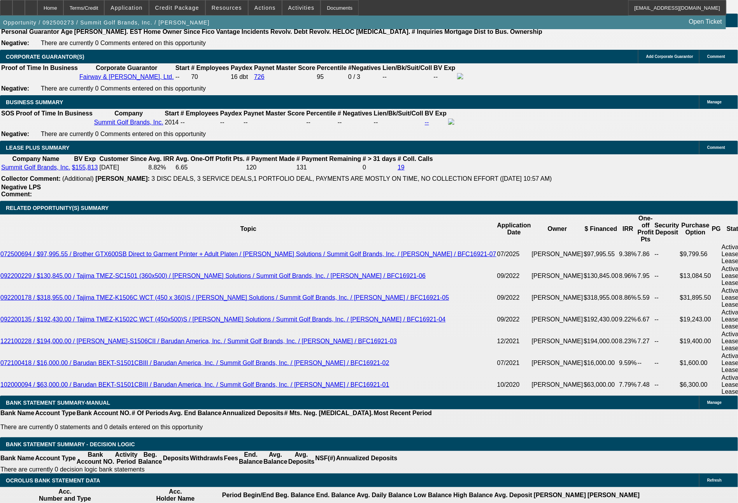
select select "0"
select select "2"
select select "0.1"
select select "4"
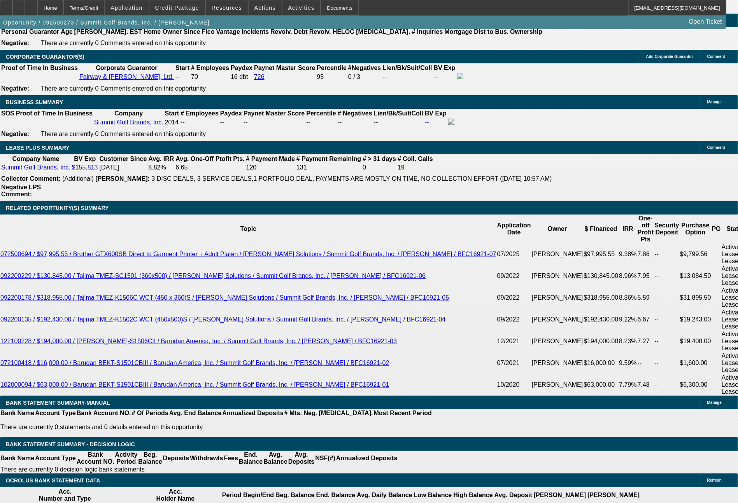
select select "0"
select select "2"
select select "0.1"
select select "4"
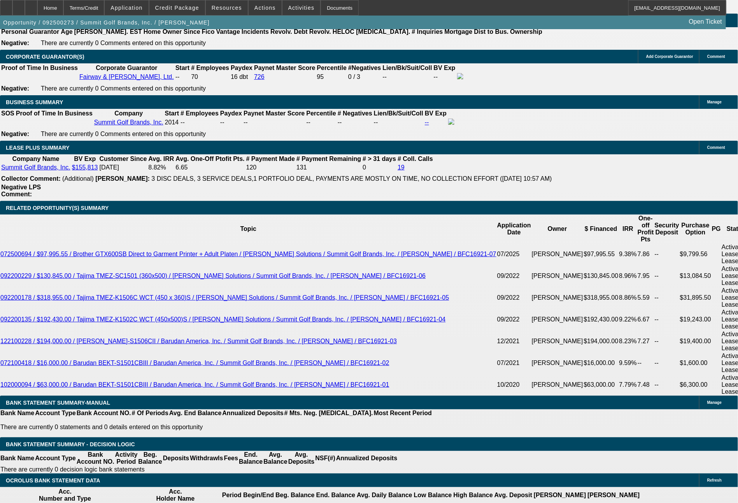
select select "0"
select select "0.1"
select select "4"
select select "0"
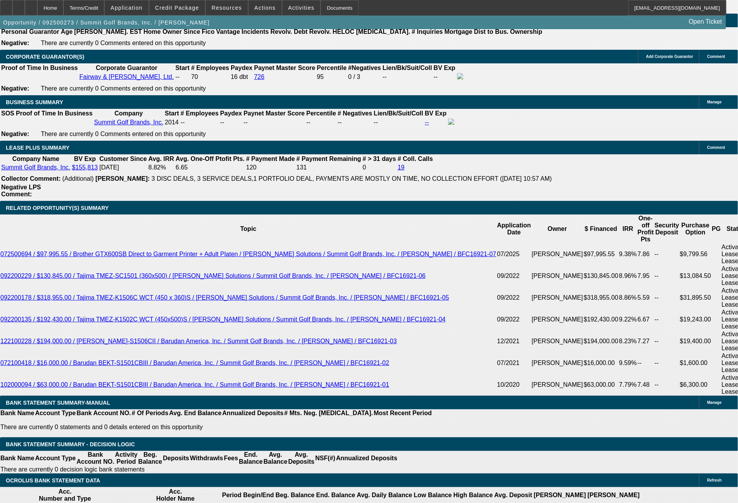
select select "2"
select select "0.1"
select select "4"
click at [236, 9] on span "Resources" at bounding box center [227, 8] width 30 height 6
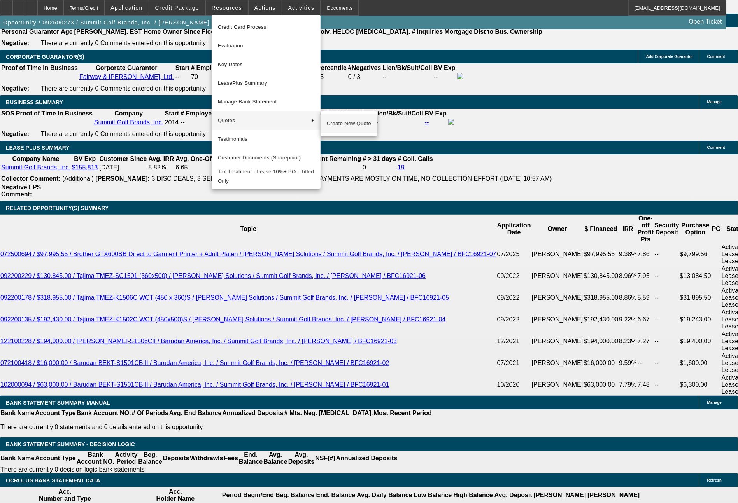
click at [331, 117] on button "Create New Quote" at bounding box center [348, 123] width 57 height 19
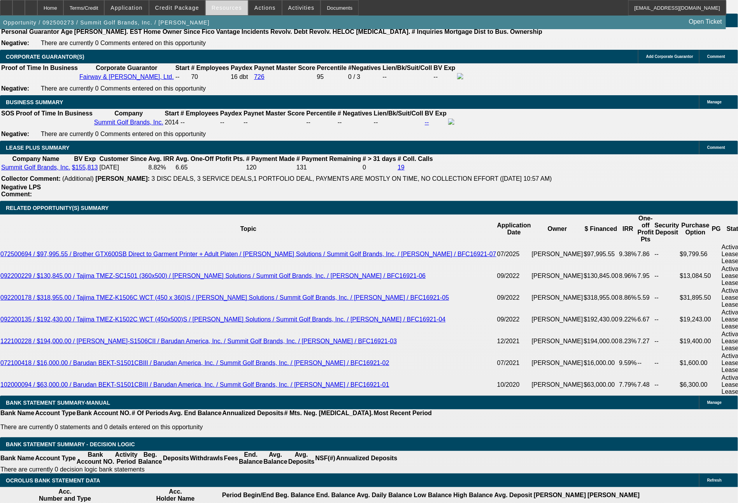
click at [238, 5] on span "Resources" at bounding box center [227, 8] width 30 height 6
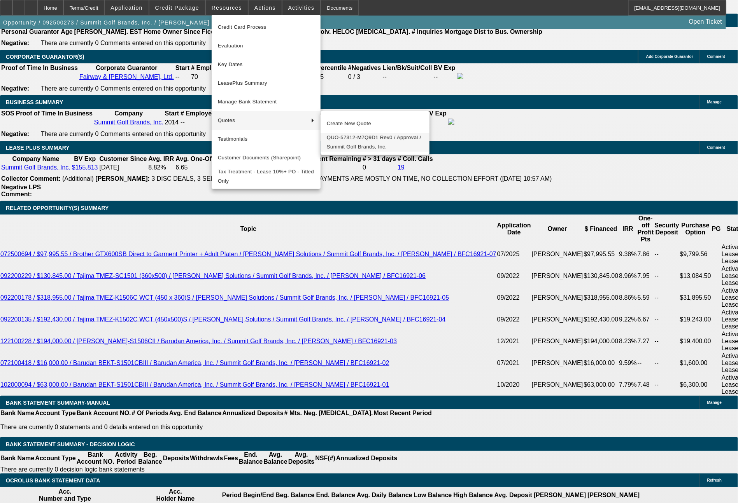
click at [344, 140] on span "QUO-57312-M7Q9D1 Rev0 / Approval / Summit Golf Brands, Inc." at bounding box center [375, 142] width 96 height 19
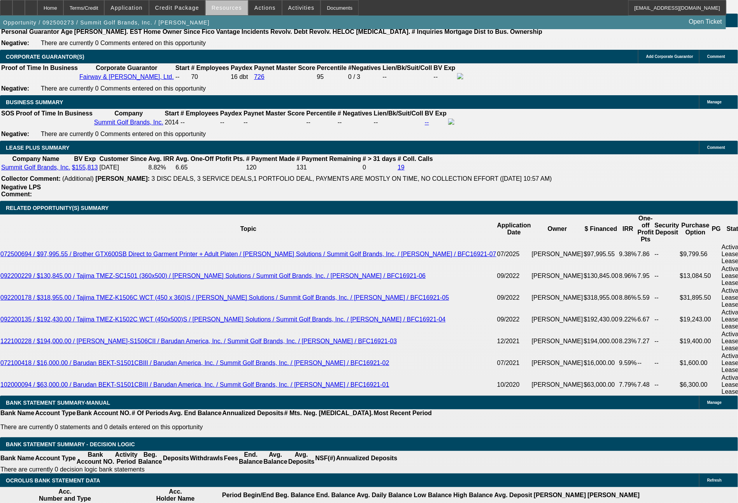
click at [235, 9] on span "Resources" at bounding box center [227, 8] width 30 height 6
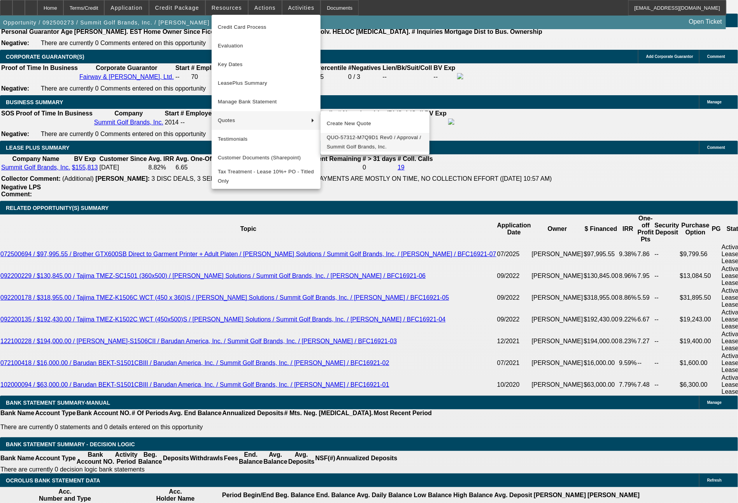
click at [345, 138] on span "QUO-57312-M7Q9D1 Rev0 / Approval / Summit Golf Brands, Inc." at bounding box center [375, 142] width 96 height 19
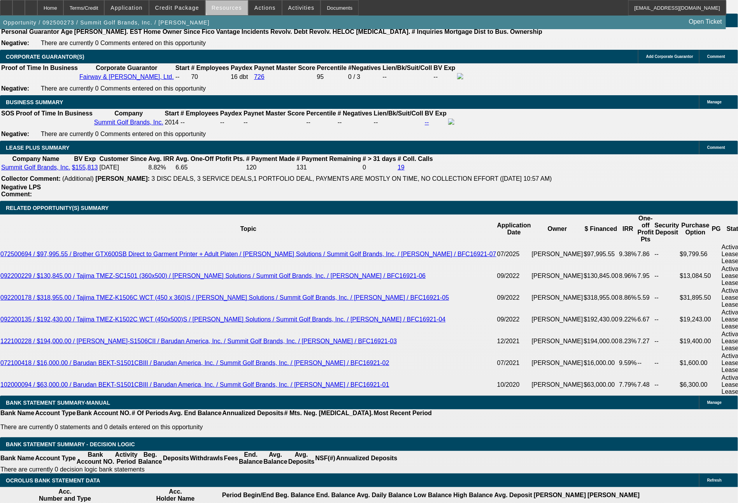
click at [234, 5] on span "Resources" at bounding box center [227, 8] width 30 height 6
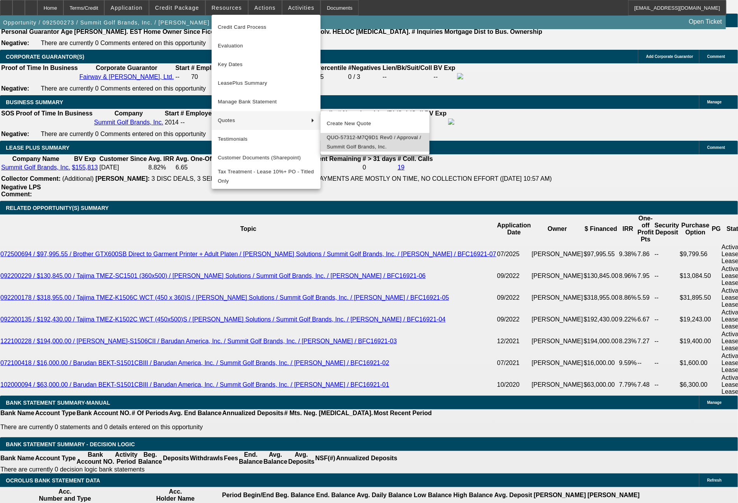
click at [354, 136] on span "QUO-57312-M7Q9D1 Rev0 / Approval / Summit Golf Brands, Inc." at bounding box center [375, 142] width 96 height 19
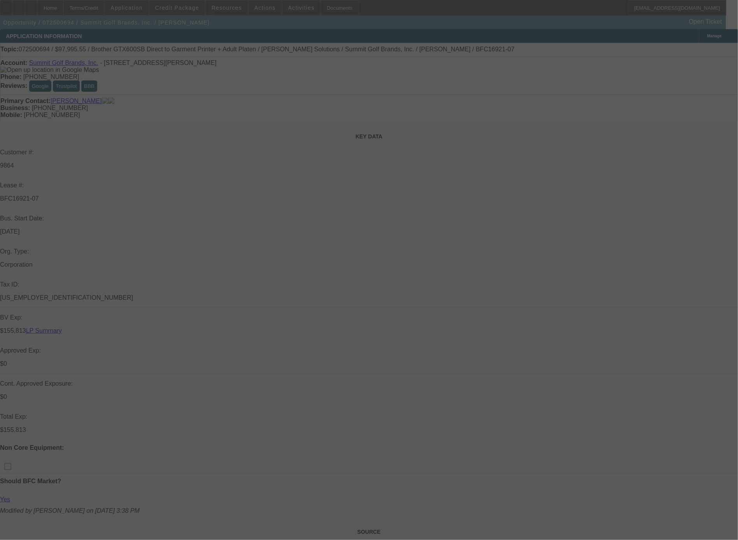
scroll to position [472, 0]
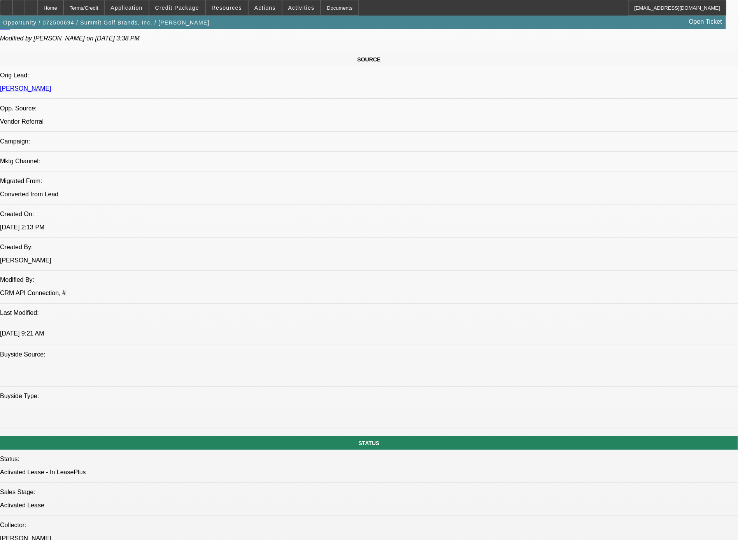
select select "0"
select select "0.1"
select select "4"
select select "0"
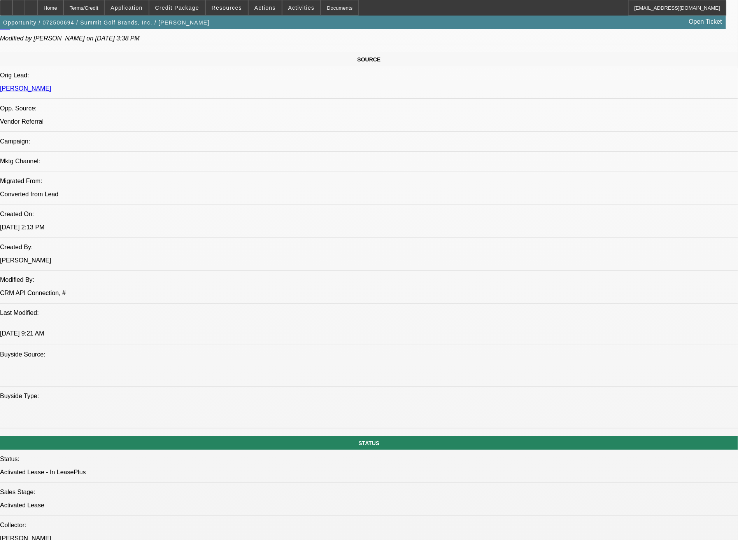
select select "0"
select select "0.1"
select select "4"
select select "0"
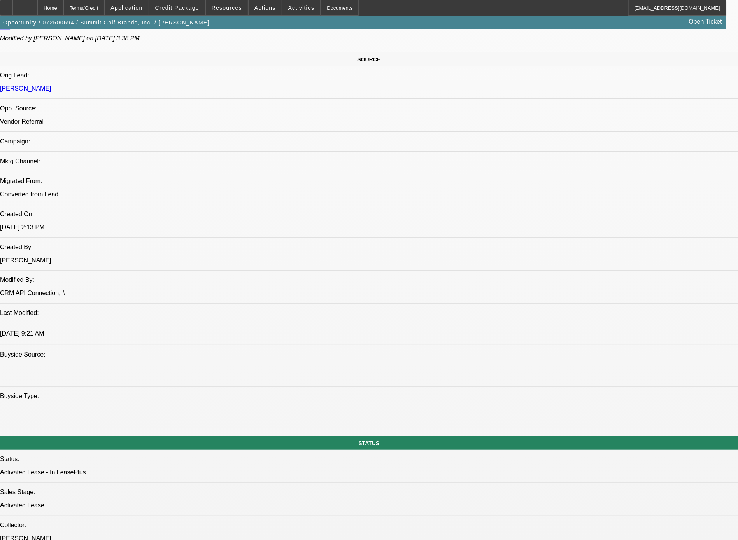
select select "0.1"
select select "4"
select select "0"
select select "0.1"
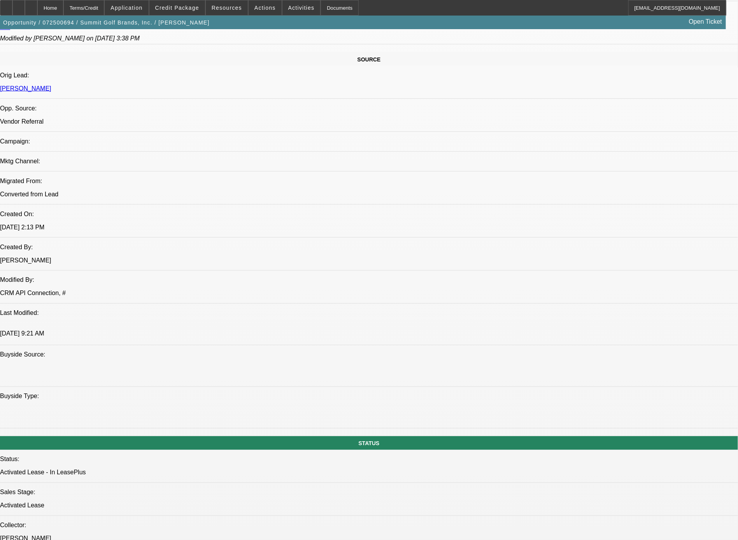
select select "4"
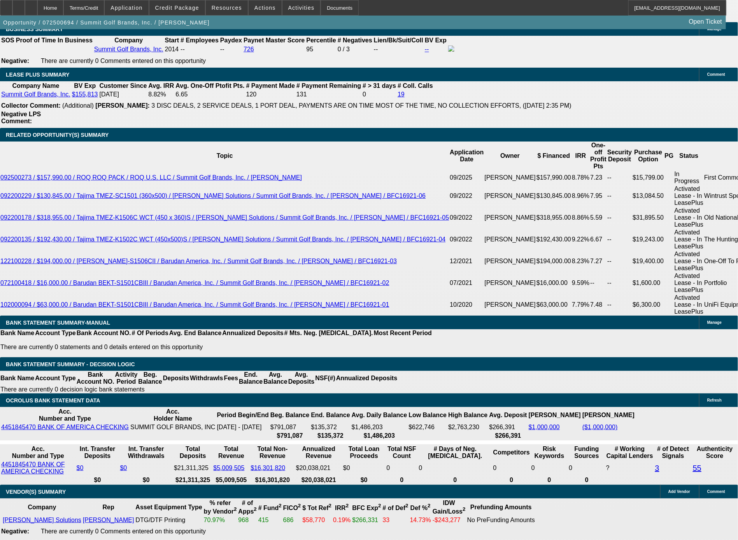
scroll to position [1347, 0]
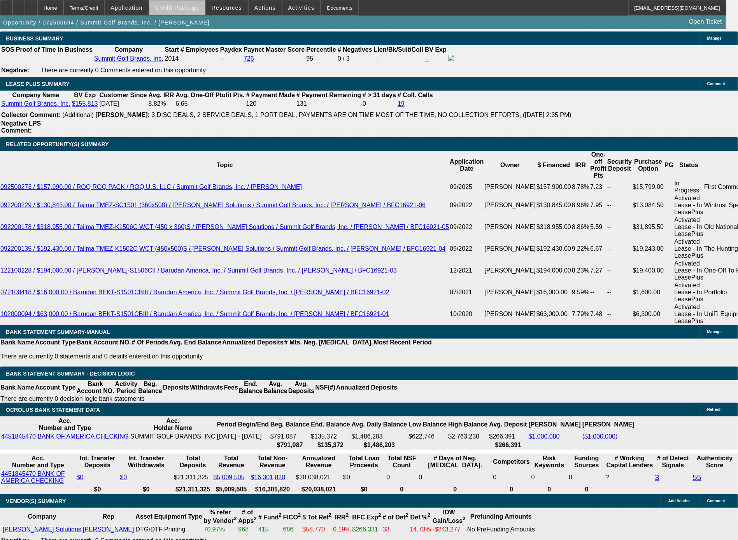
click at [195, 8] on span "Credit Package" at bounding box center [177, 8] width 44 height 6
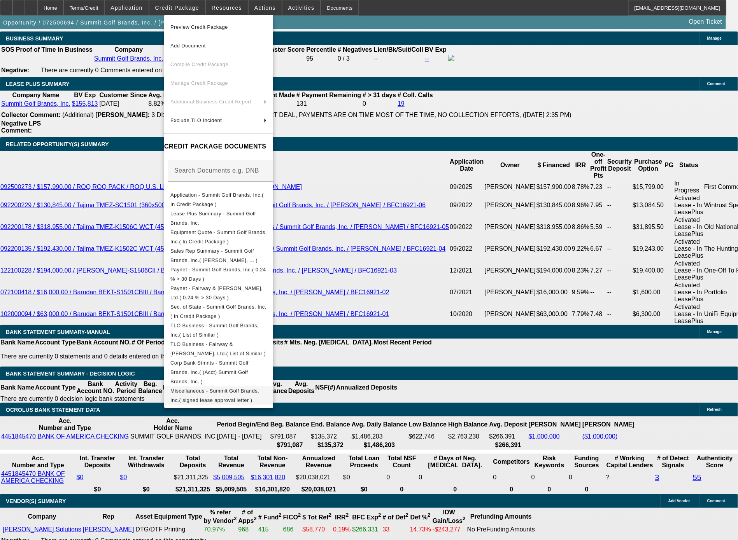
click at [259, 388] on span "Miscellaneous - Summit Golf Brands, Inc.( signed lease approval letter )" at bounding box center [214, 395] width 89 height 15
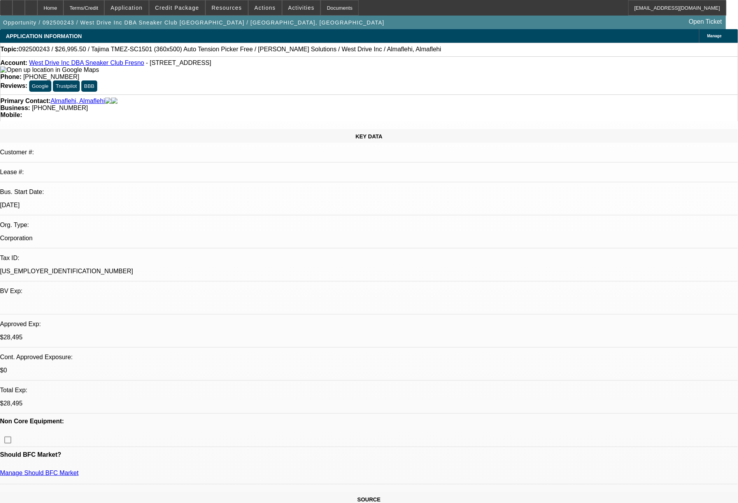
select select "0"
select select "2"
select select "0.1"
select select "4"
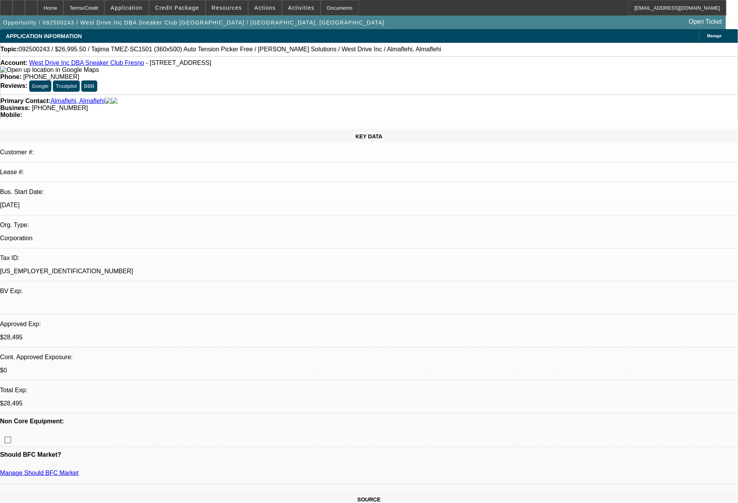
select select "0"
select select "2"
select select "0.1"
select select "4"
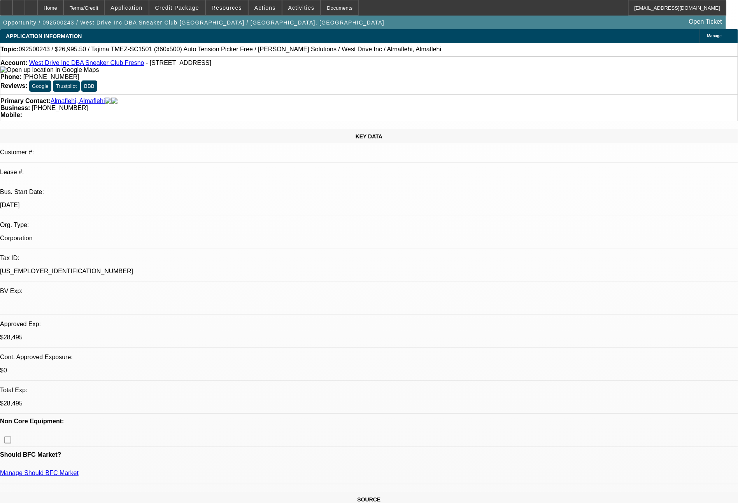
select select "0"
select select "2"
select select "0.1"
select select "4"
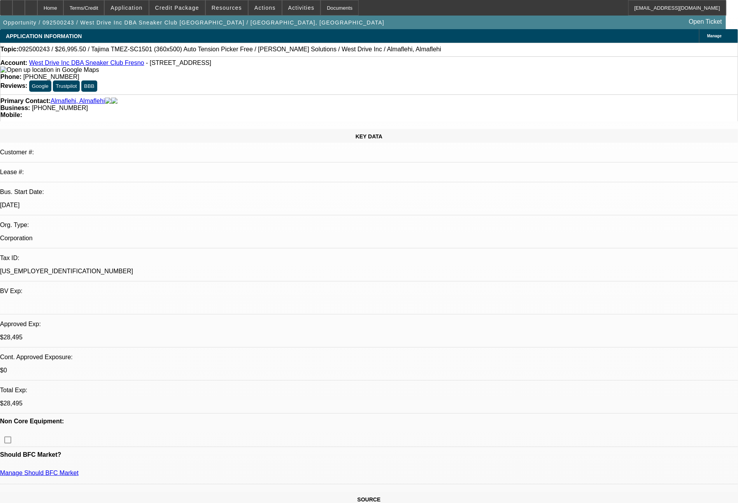
select select "0"
select select "2"
select select "0.1"
select select "4"
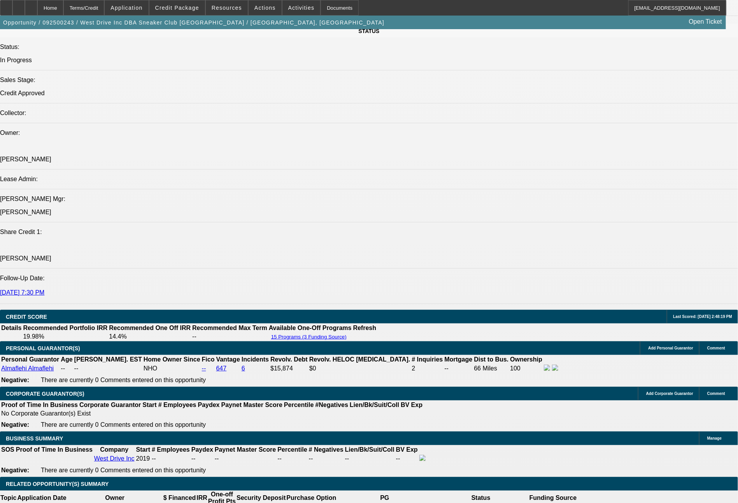
scroll to position [909, 0]
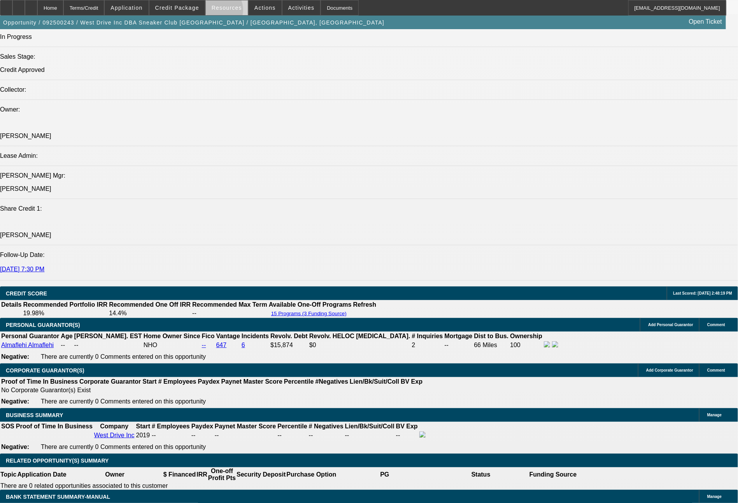
click at [220, 12] on span at bounding box center [227, 7] width 42 height 19
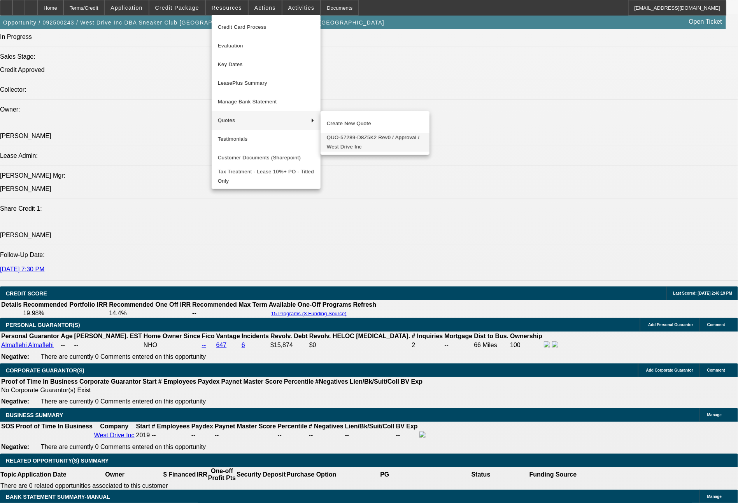
drag, startPoint x: 353, startPoint y: 135, endPoint x: 356, endPoint y: 138, distance: 4.4
click at [356, 138] on span "QUO-57289-D8Z5K2 Rev0 / Approval / West Drive Inc" at bounding box center [375, 142] width 96 height 19
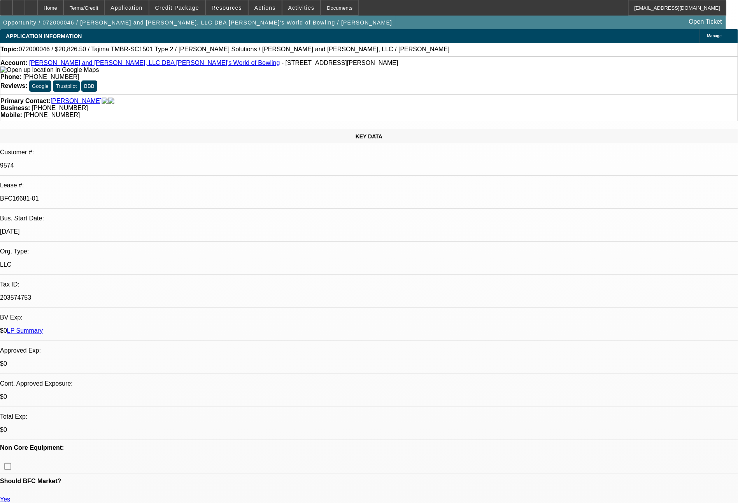
select select "0"
select select "2"
select select "0"
select select "2"
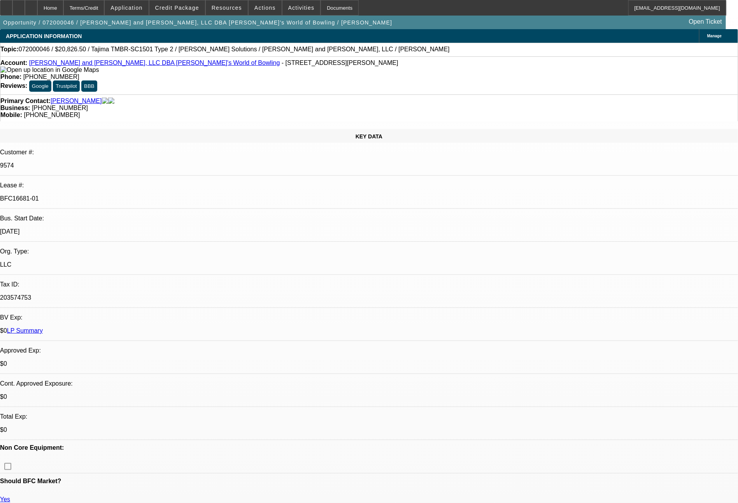
select select "0"
select select "2"
select select "0.1"
select select "4"
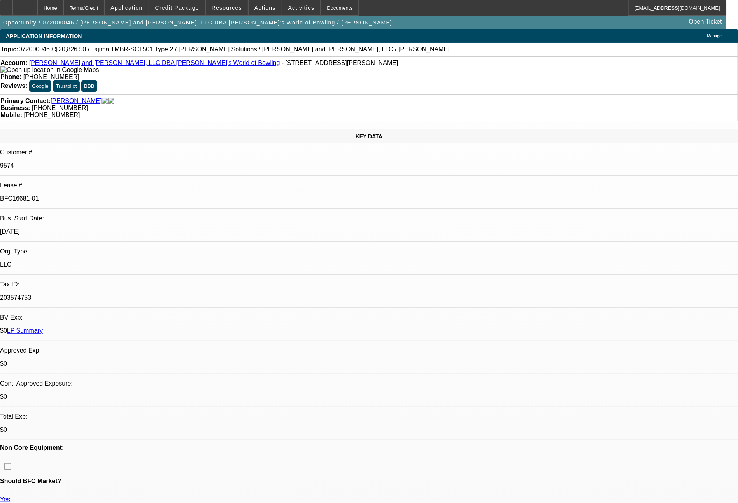
select select "0"
select select "2"
select select "0.1"
select select "4"
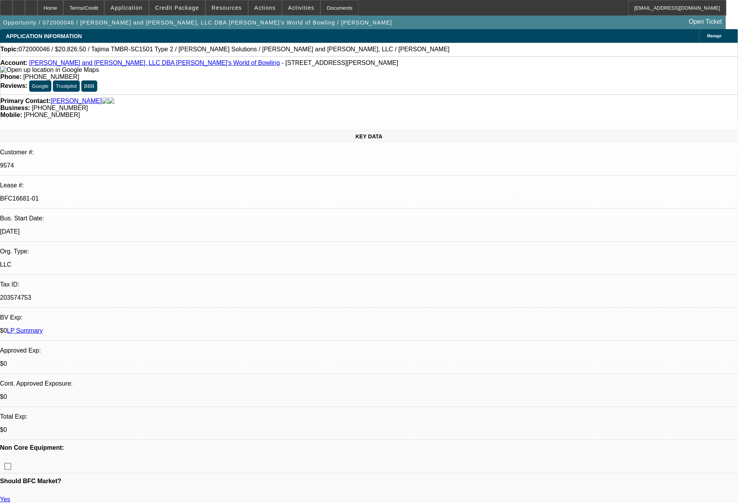
select select "0"
select select "2"
select select "0.1"
select select "4"
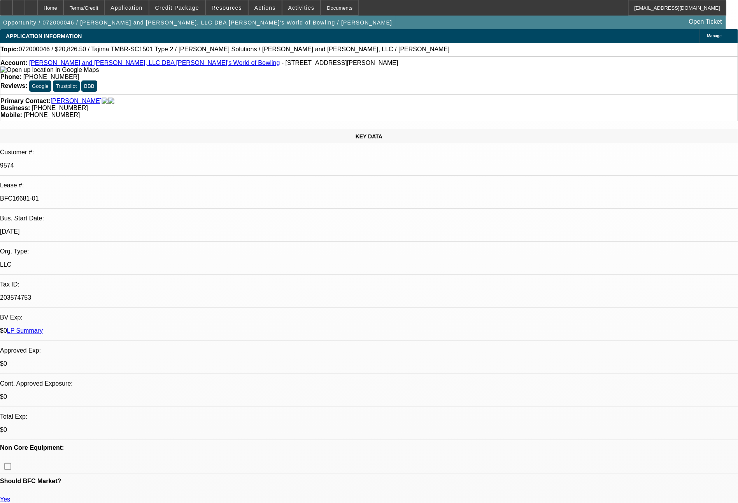
click at [43, 327] on link "LP Summary" at bounding box center [25, 330] width 36 height 7
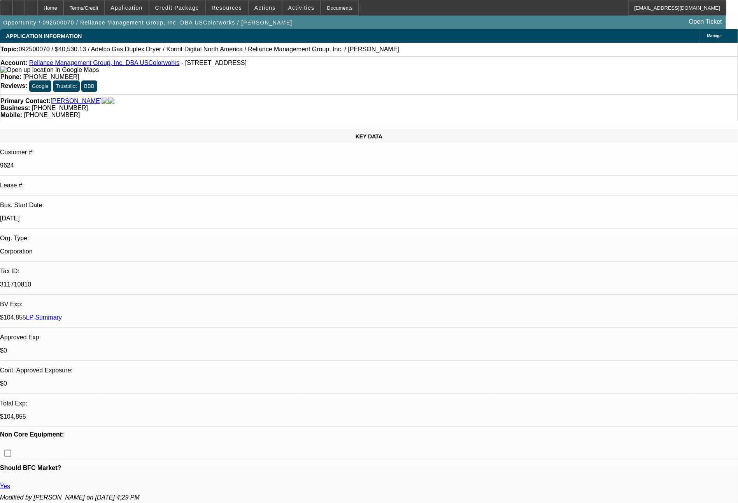
select select "0"
select select "2"
select select "0"
select select "6"
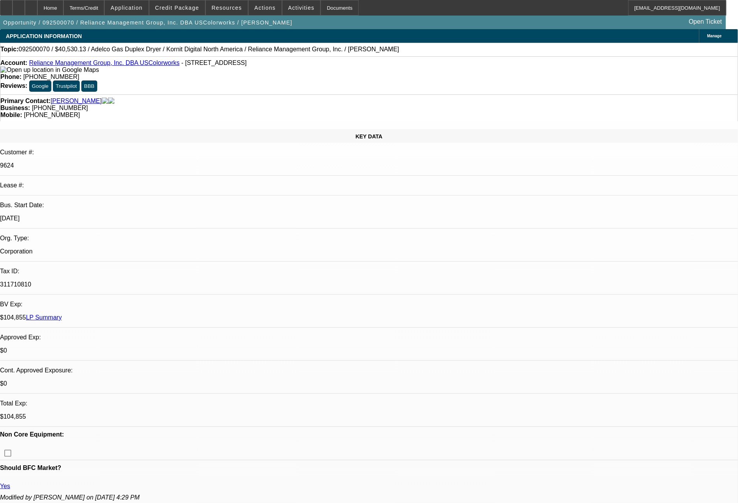
select select "0"
select select "2"
select select "0"
select select "6"
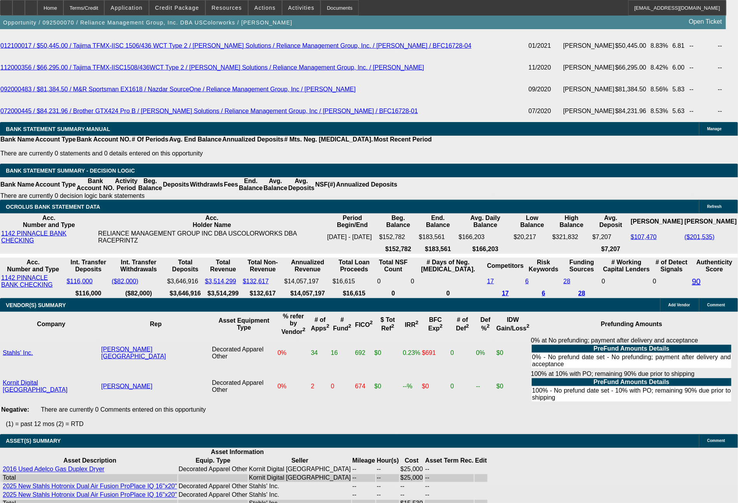
scroll to position [1758, 0]
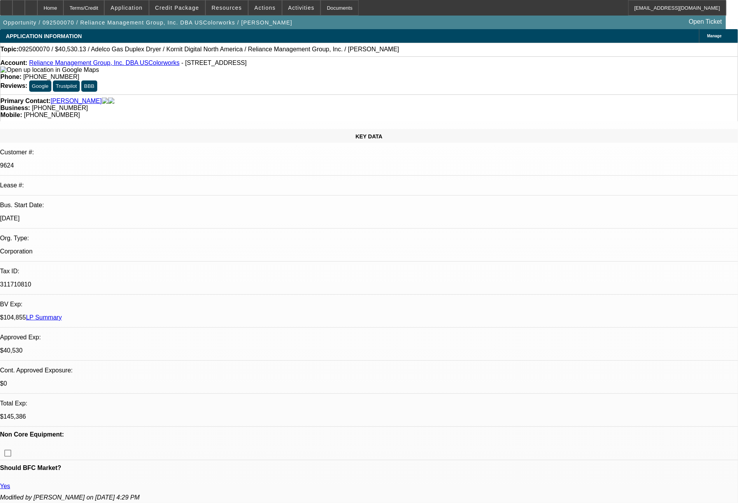
select select "0"
select select "2"
select select "0"
select select "6"
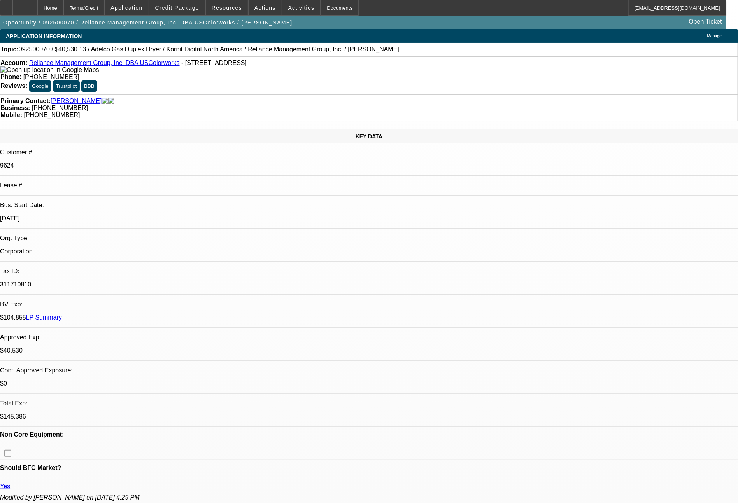
select select "0"
select select "2"
select select "0"
select select "6"
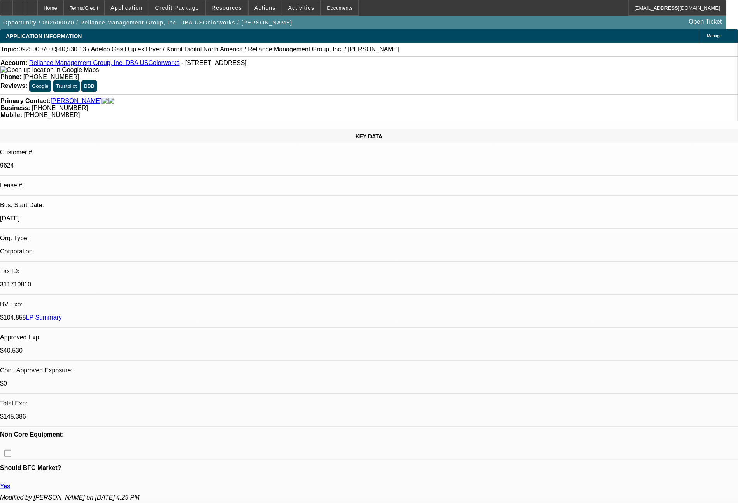
select select "0"
select select "2"
select select "0"
select select "6"
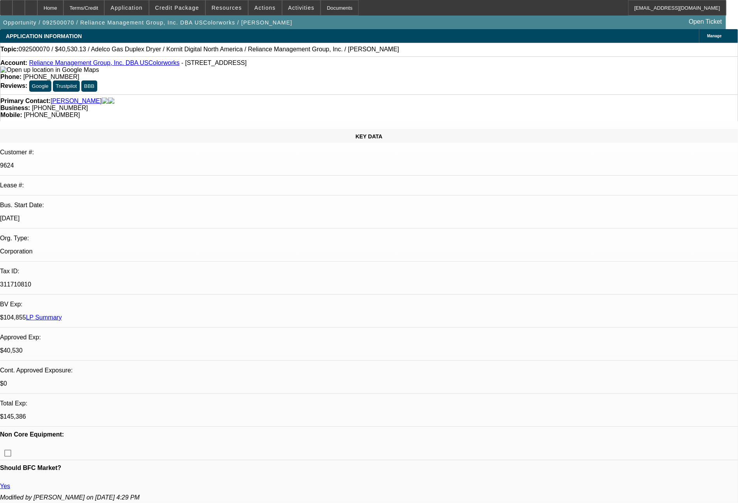
select select "0"
select select "2"
select select "0"
select select "6"
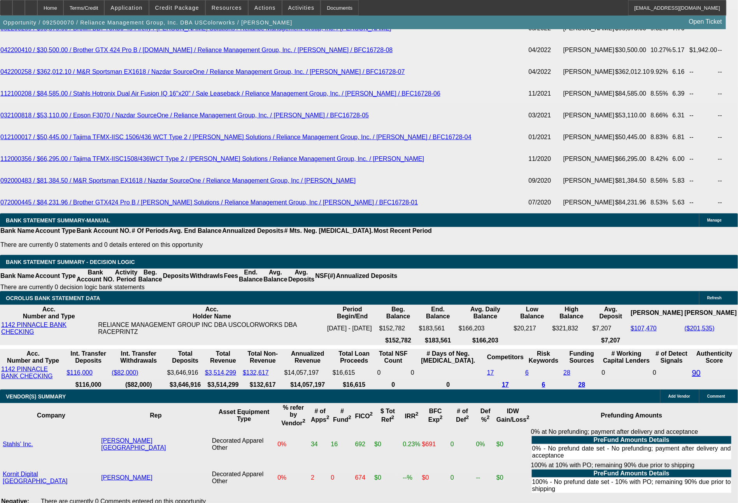
scroll to position [1725, 0]
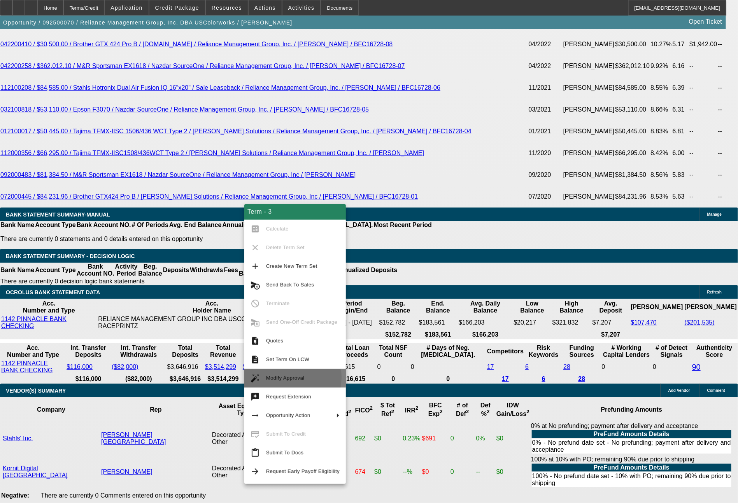
click at [280, 377] on span "Modify Approval" at bounding box center [285, 378] width 38 height 6
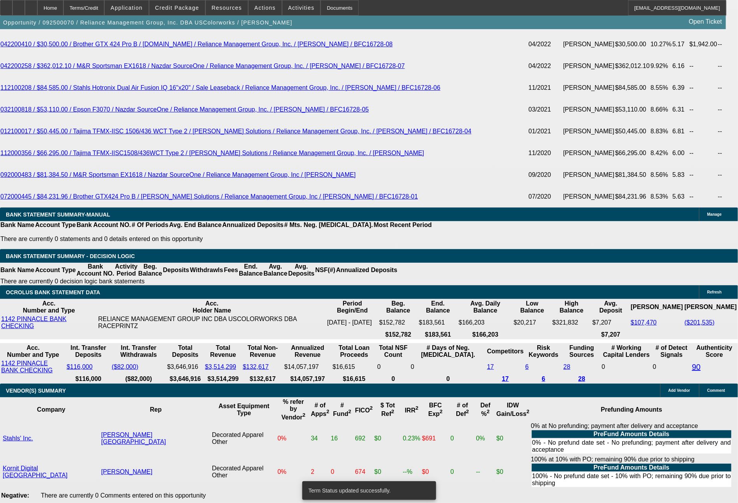
select select "0"
select select "2"
select select "0"
select select "6"
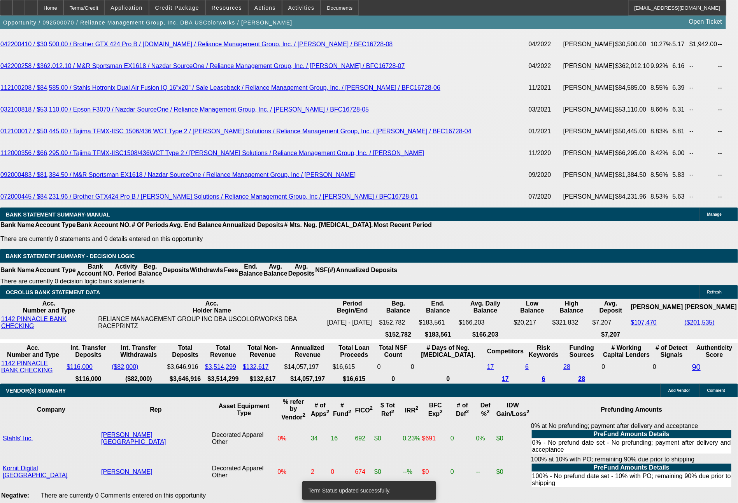
select select "0"
select select "2"
select select "0"
select select "6"
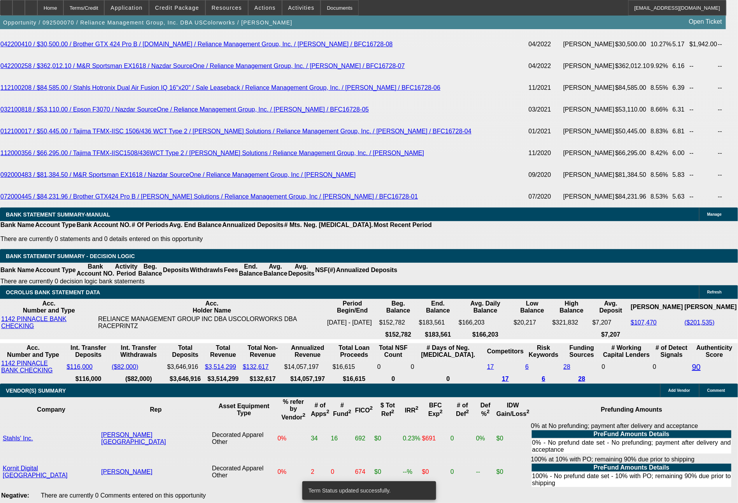
select select "0"
select select "2"
select select "0"
select select "6"
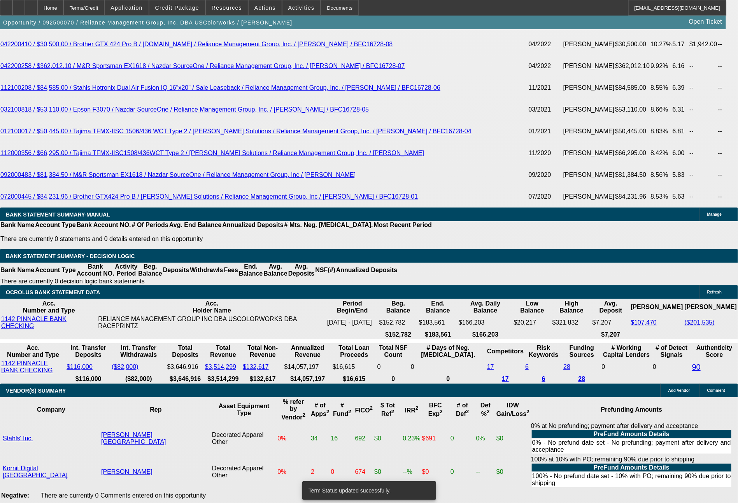
select select "0"
select select "2"
select select "0"
select select "6"
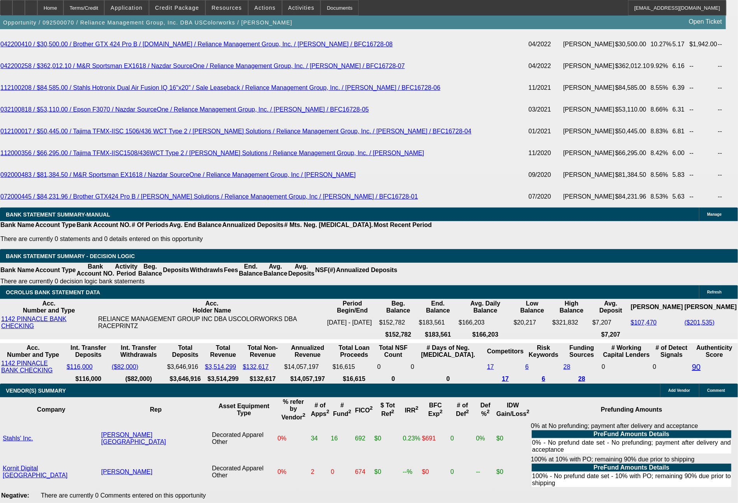
drag, startPoint x: 114, startPoint y: 300, endPoint x: 150, endPoint y: 300, distance: 36.2
type input "1"
type input "$2.00"
type input "UNKNOWN"
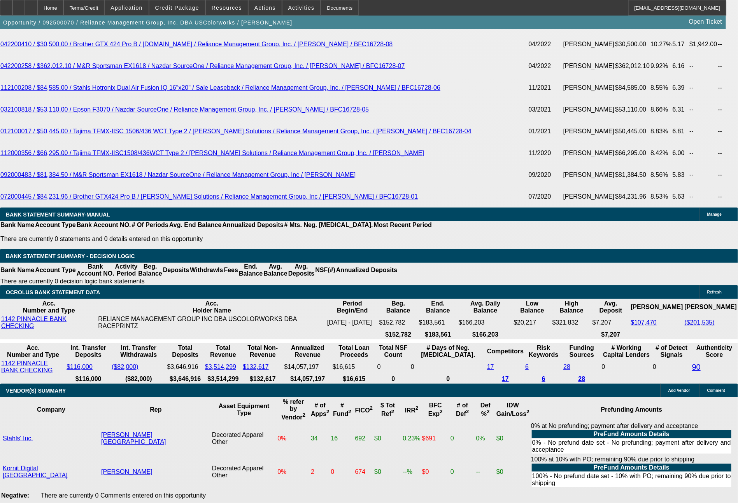
type input "1336"
type input "11.5"
type input "$2,672.00"
type input "1336.1"
type input "$2,672.20"
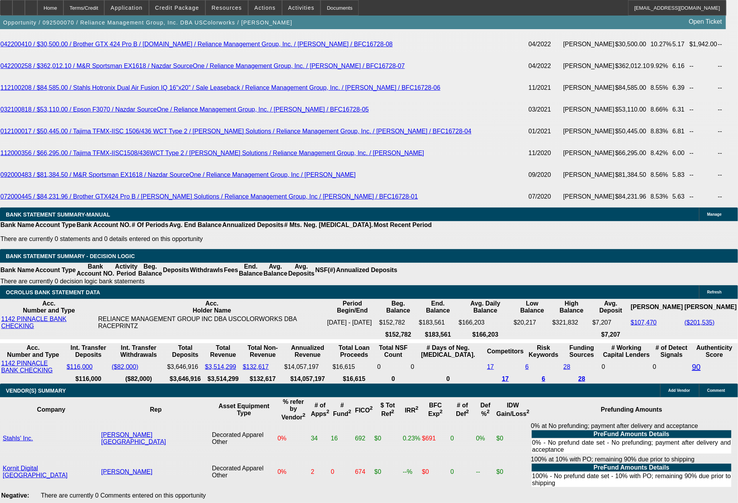
type input "1336.17"
type input "$2,672.34"
type input "$1,336.17"
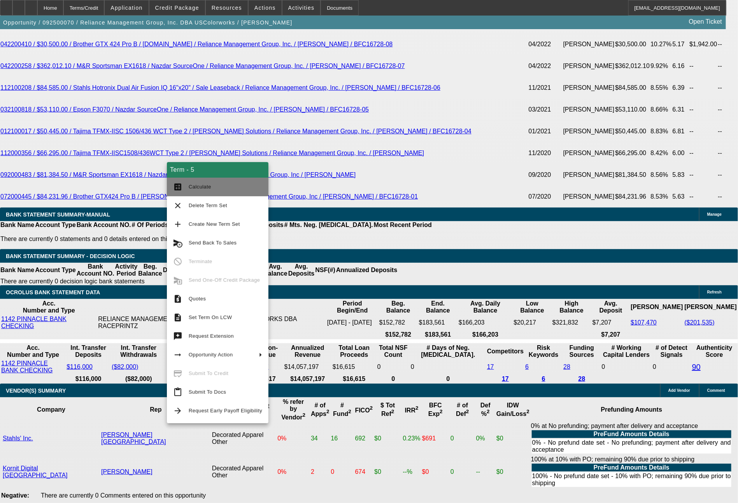
click at [199, 188] on span "Calculate" at bounding box center [200, 187] width 23 height 6
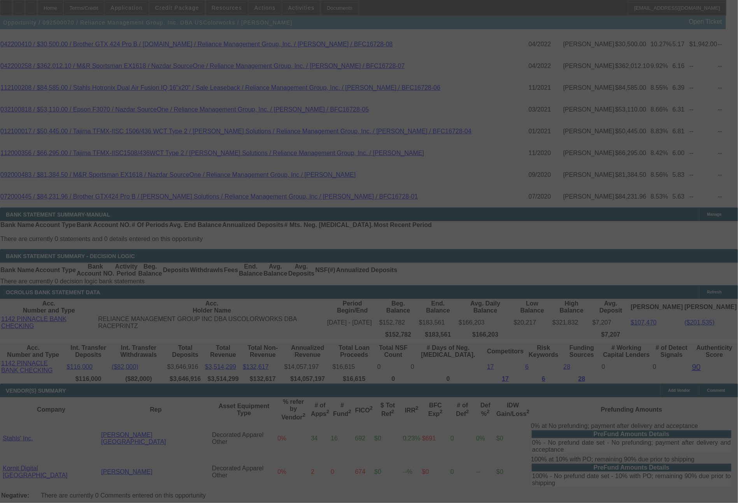
select select "0"
select select "2"
select select "0"
select select "6"
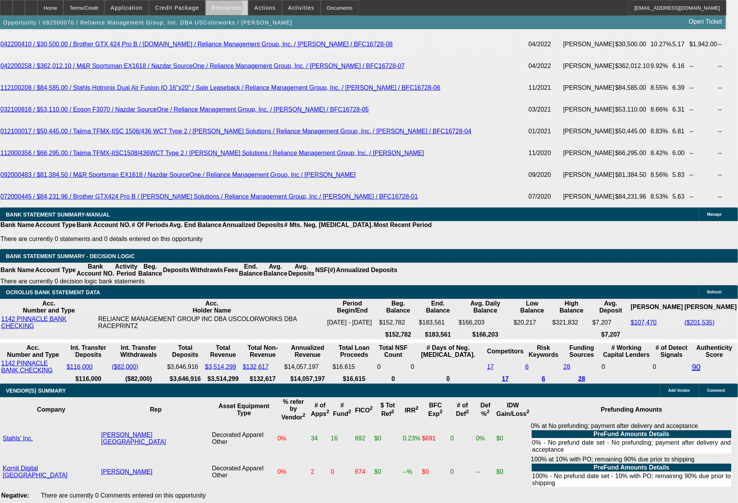
click at [225, 9] on span "Resources" at bounding box center [227, 8] width 30 height 6
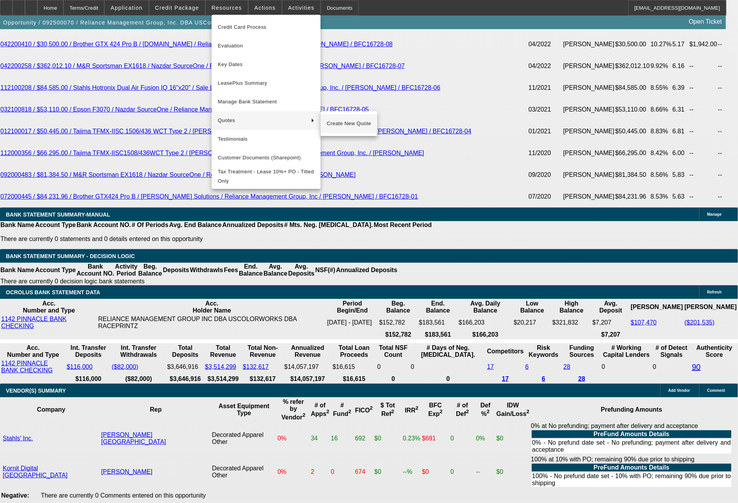
click at [341, 124] on span "Create New Quote" at bounding box center [349, 123] width 44 height 9
